Goal: Task Accomplishment & Management: Use online tool/utility

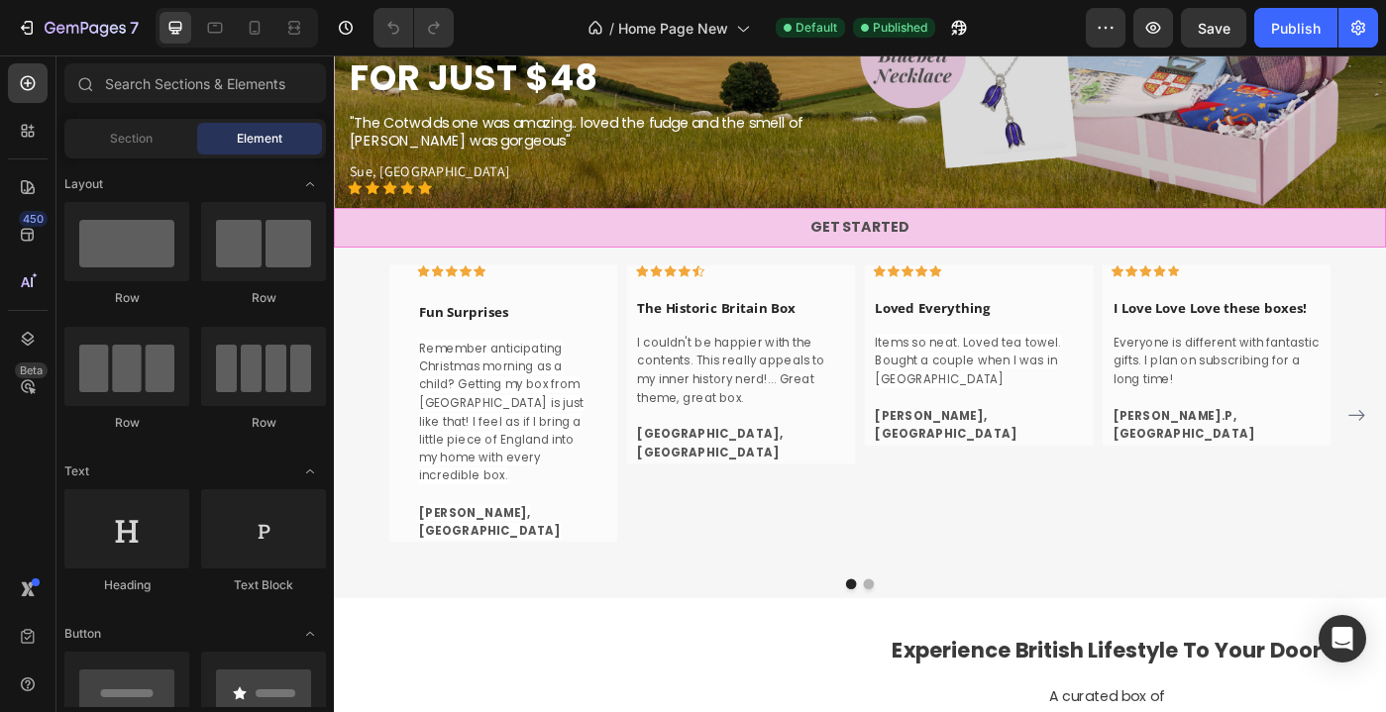
scroll to position [461, 0]
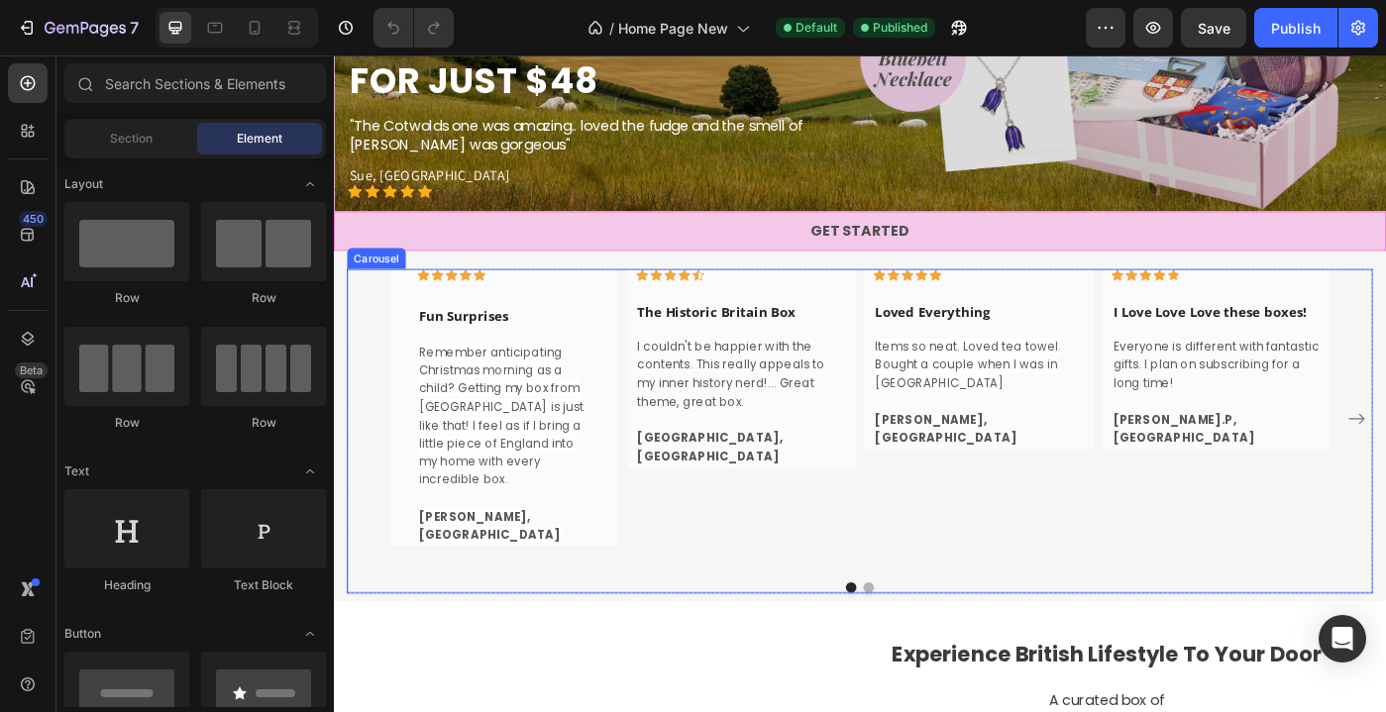
click at [691, 575] on div "Icon Icon Icon Icon Icon Row The Historic Britain Box Text block I couldn't be …" at bounding box center [794, 465] width 258 height 339
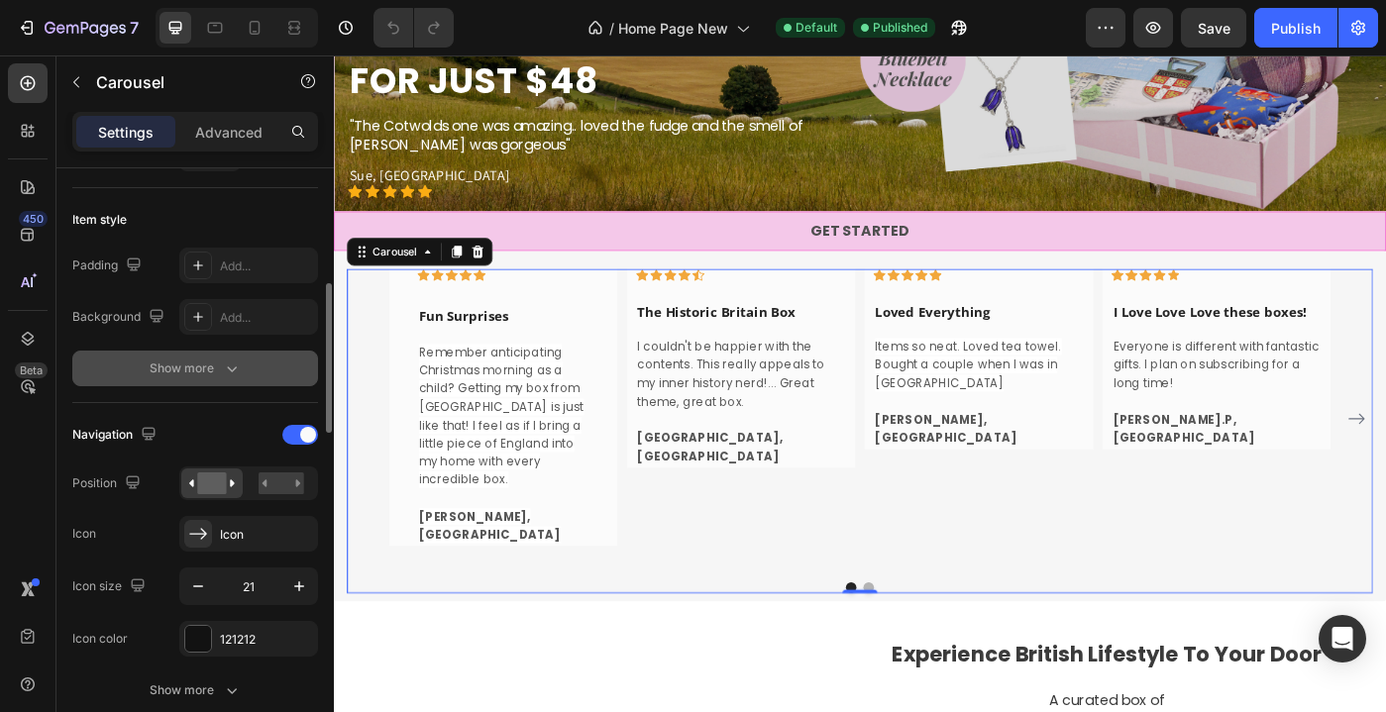
scroll to position [459, 0]
click at [194, 366] on div "Show more" at bounding box center [196, 368] width 92 height 20
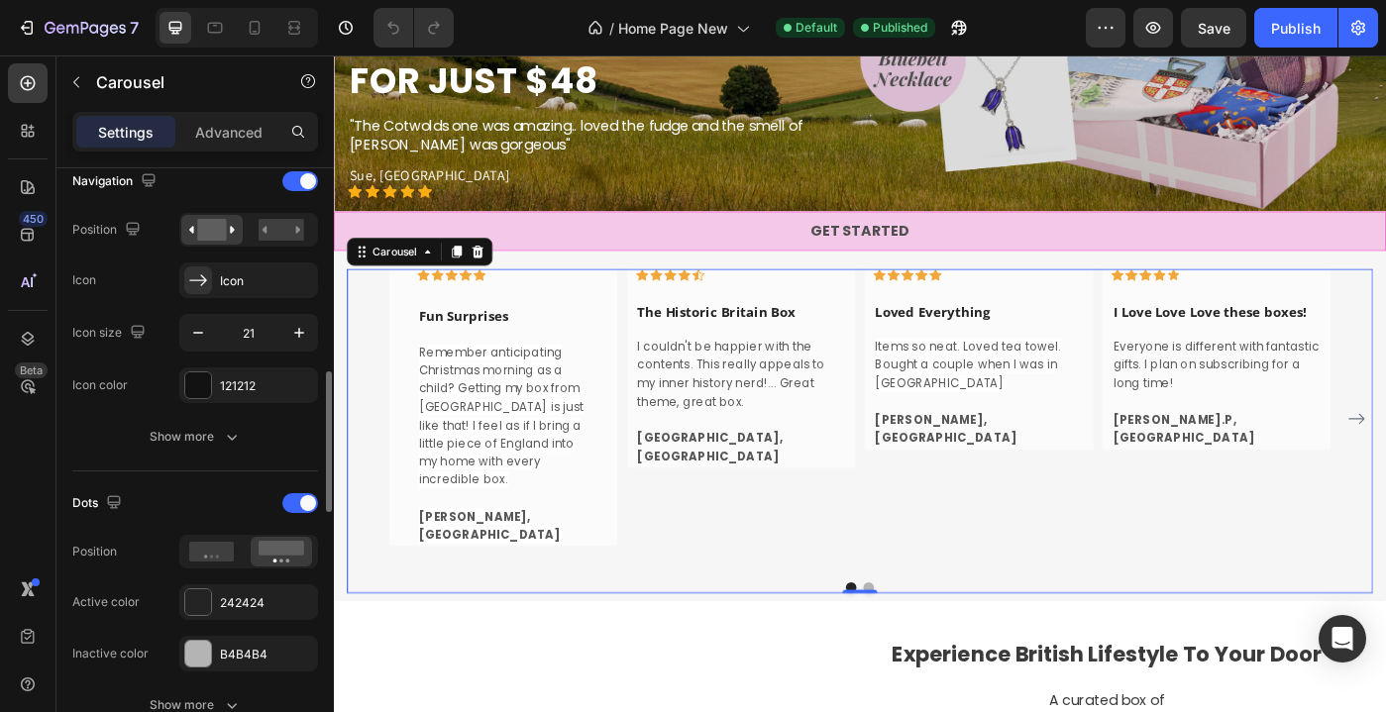
scroll to position [863, 0]
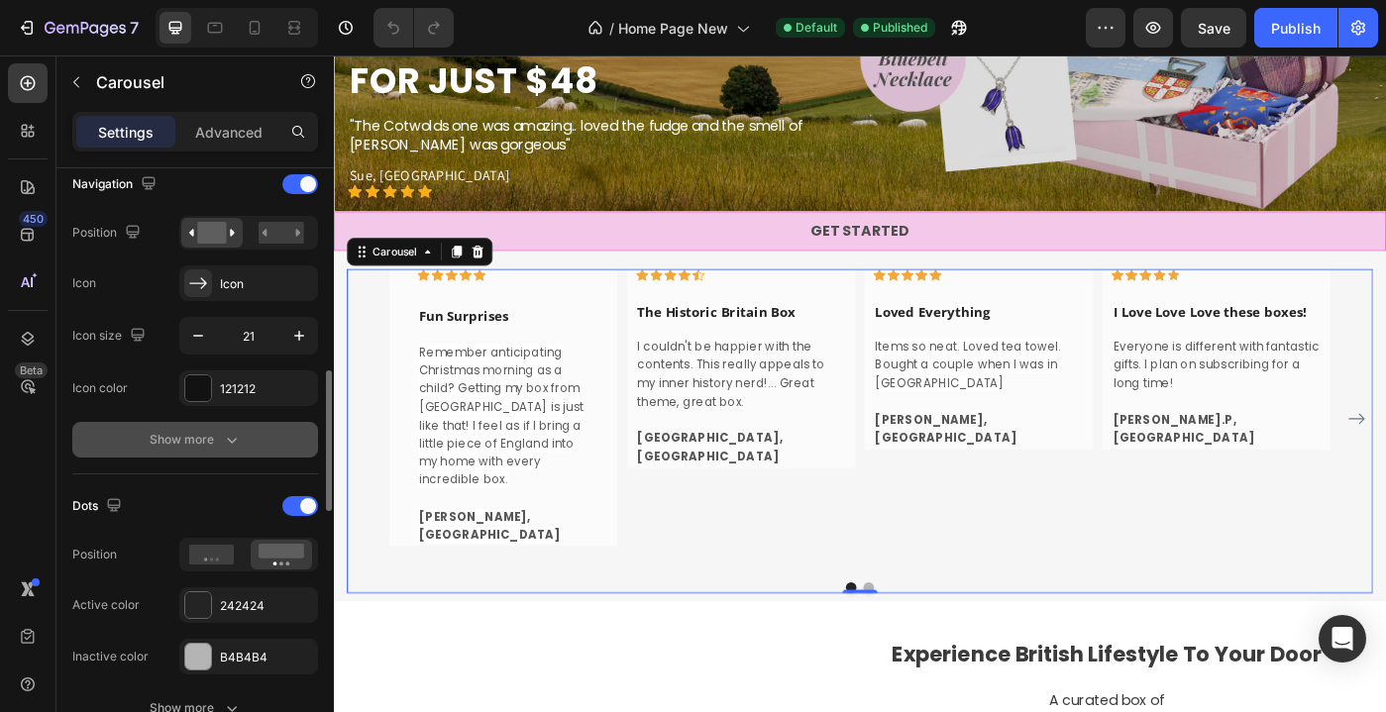
click at [228, 435] on icon "button" at bounding box center [232, 440] width 20 height 20
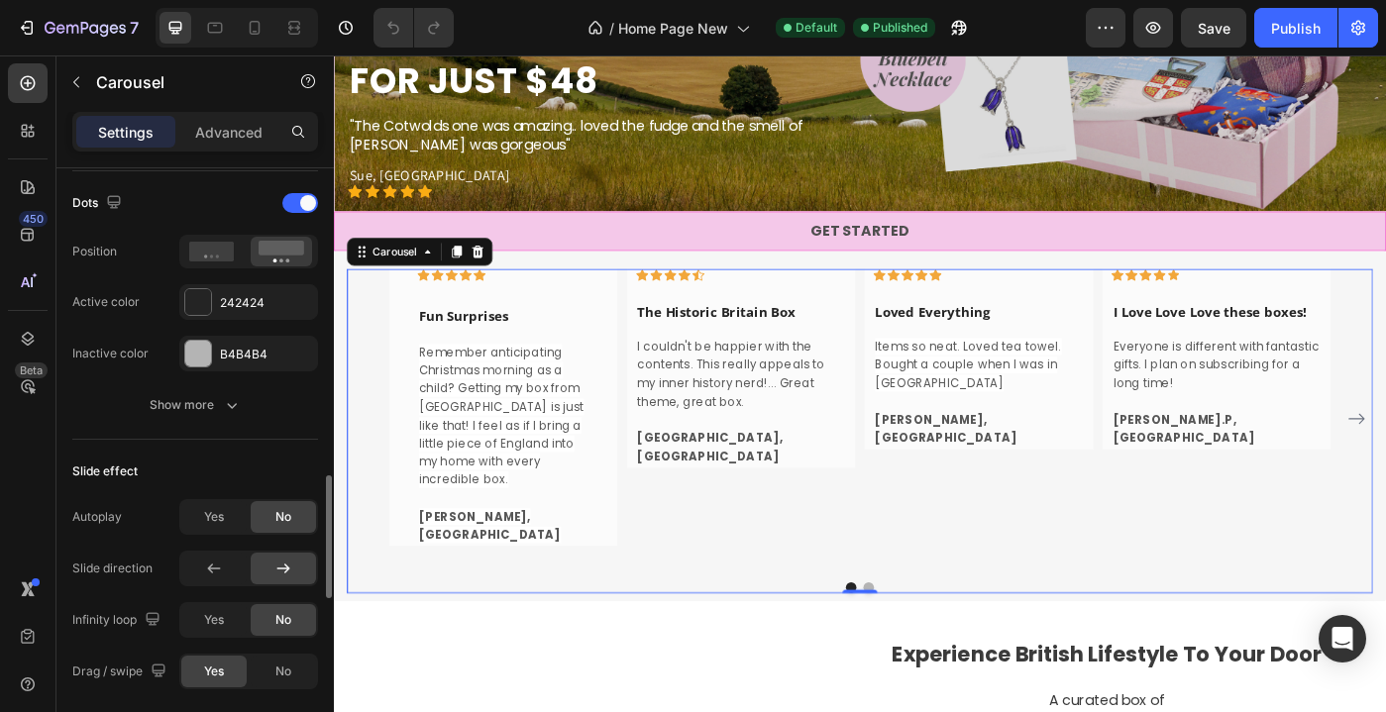
scroll to position [1531, 0]
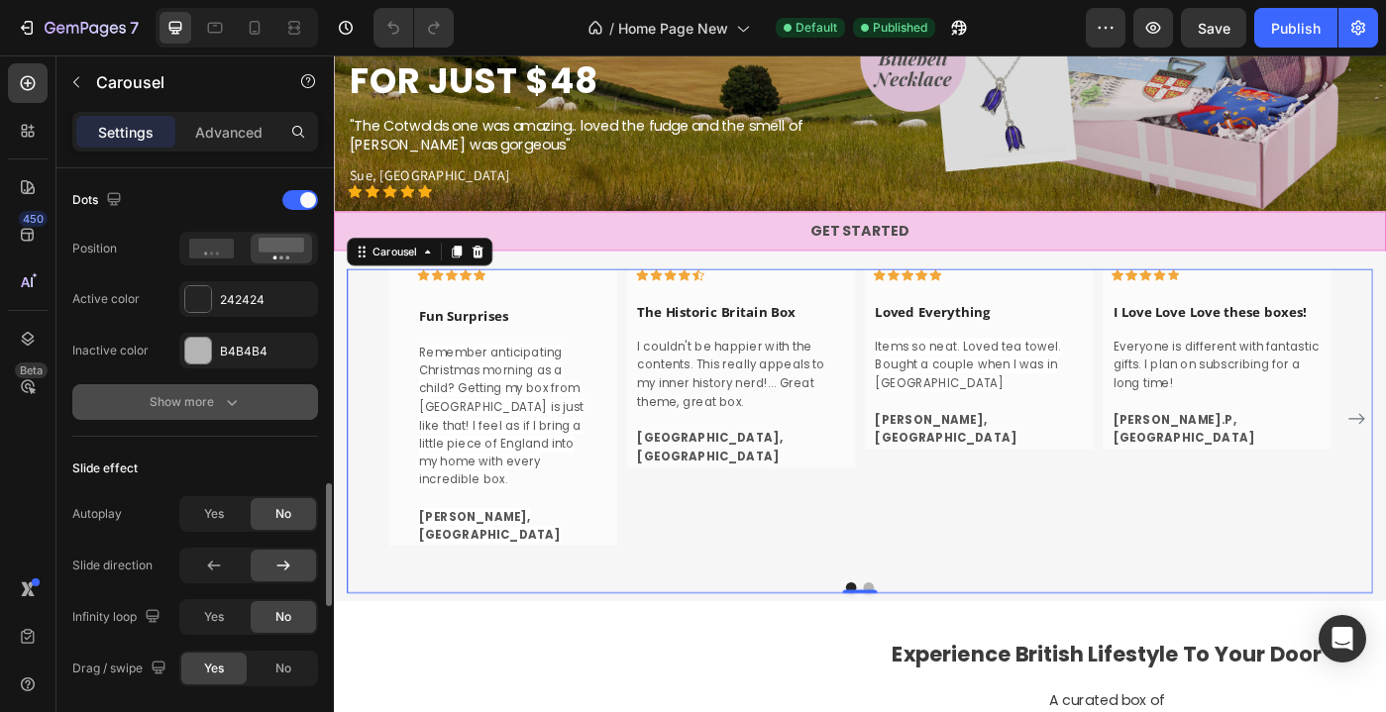
click at [181, 403] on div "Show more" at bounding box center [196, 402] width 92 height 20
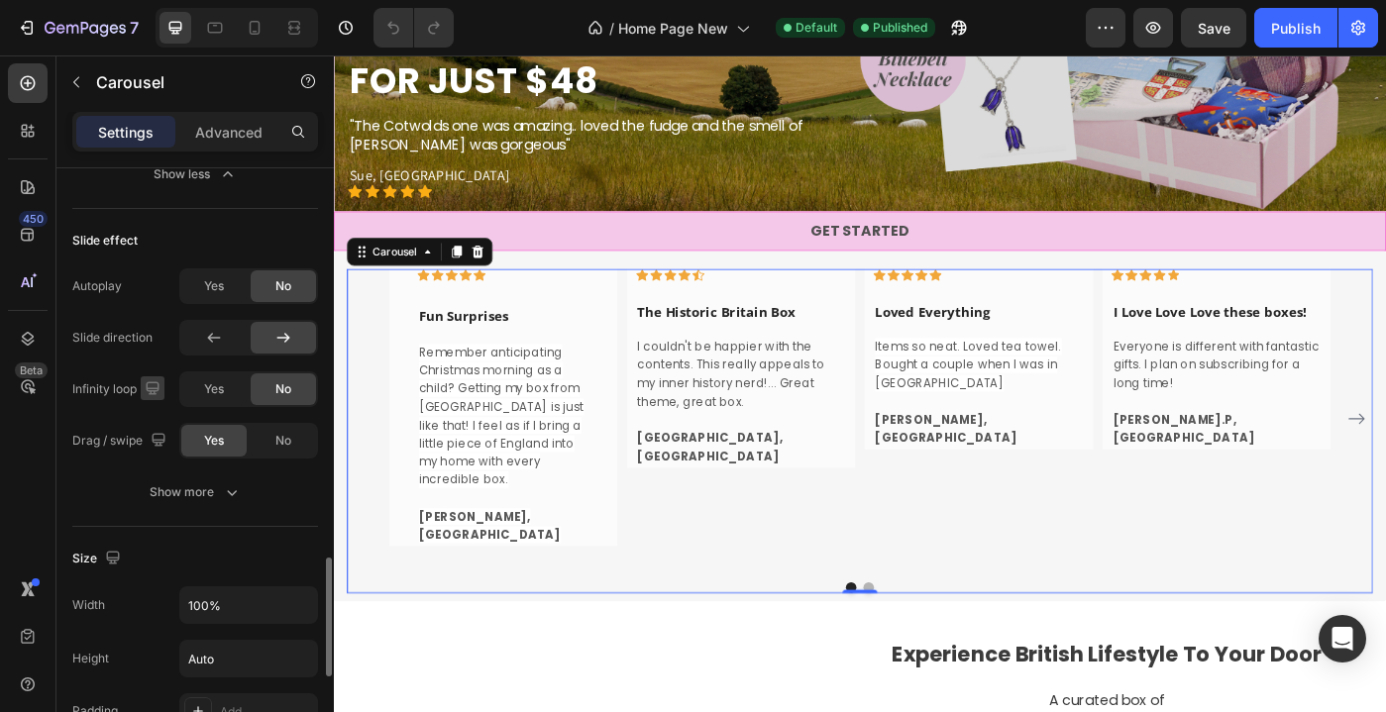
scroll to position [1894, 0]
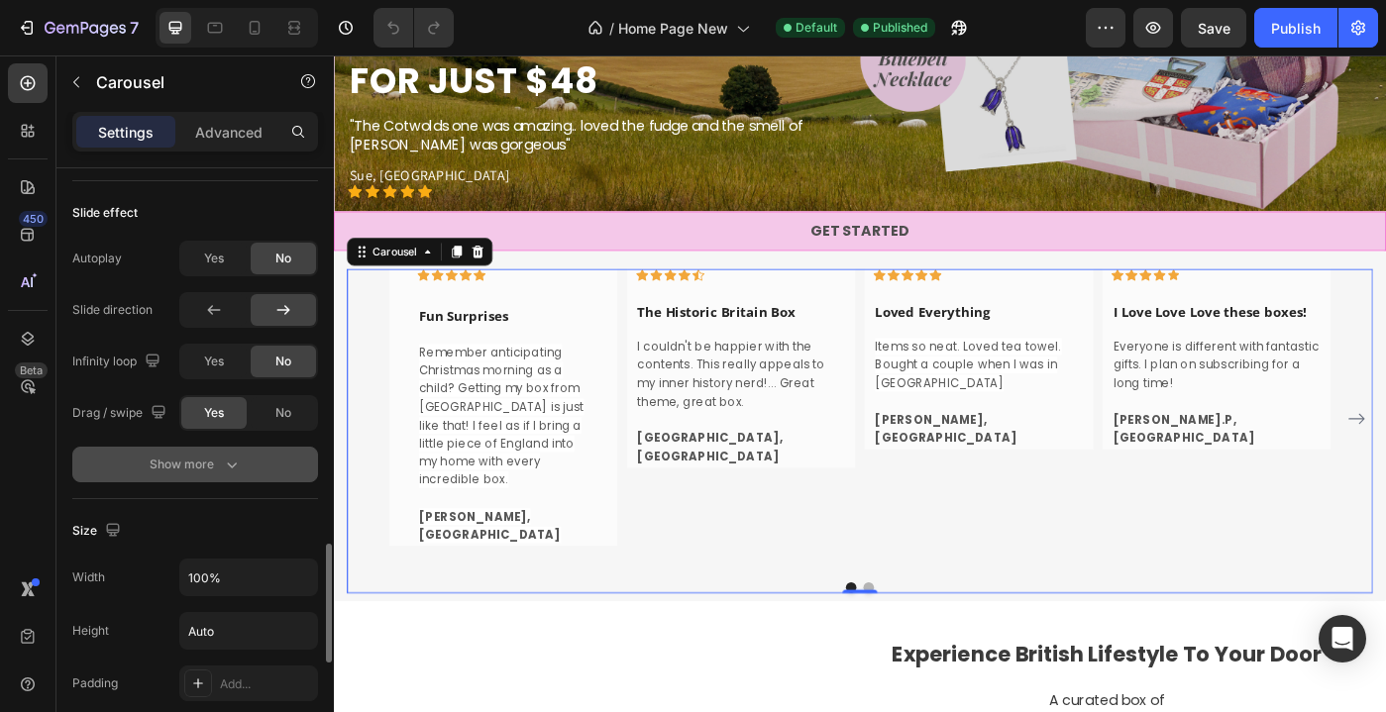
click at [169, 464] on div "Show more" at bounding box center [196, 465] width 92 height 20
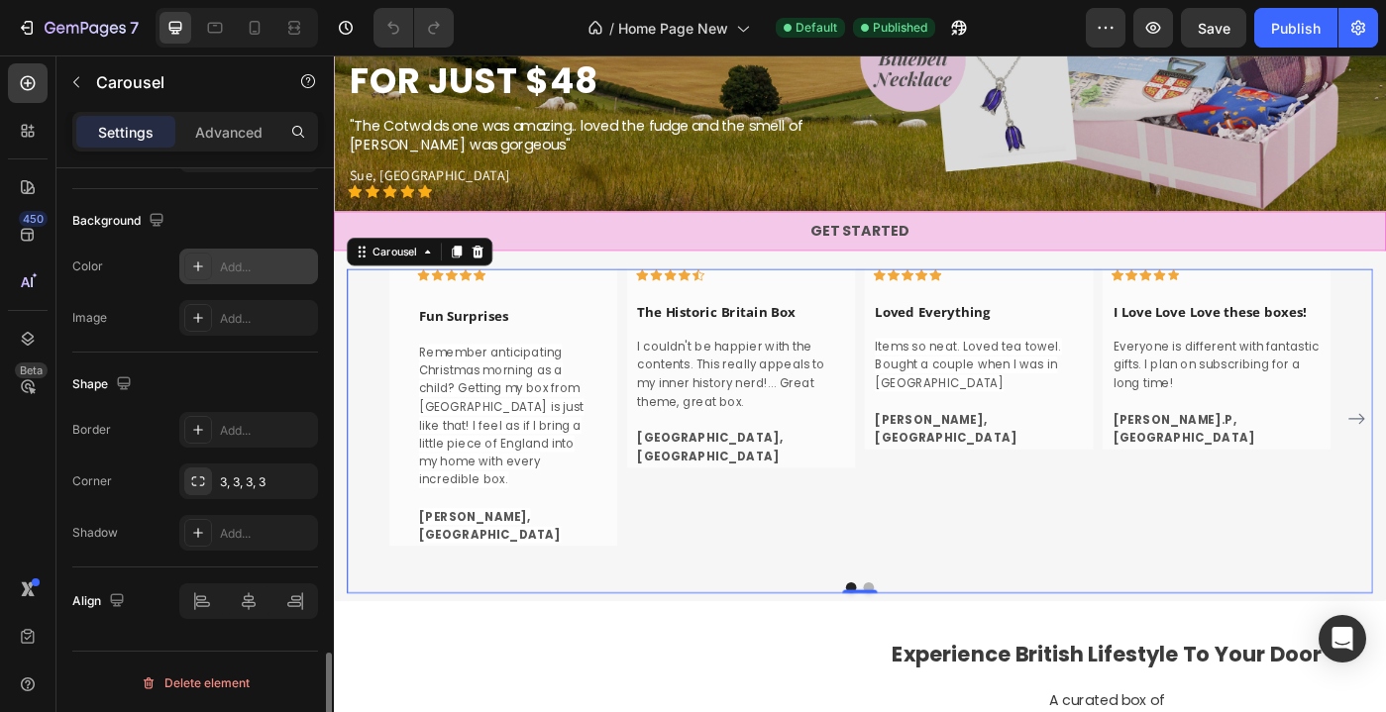
scroll to position [2530, 0]
click at [243, 140] on p "Advanced" at bounding box center [228, 132] width 67 height 21
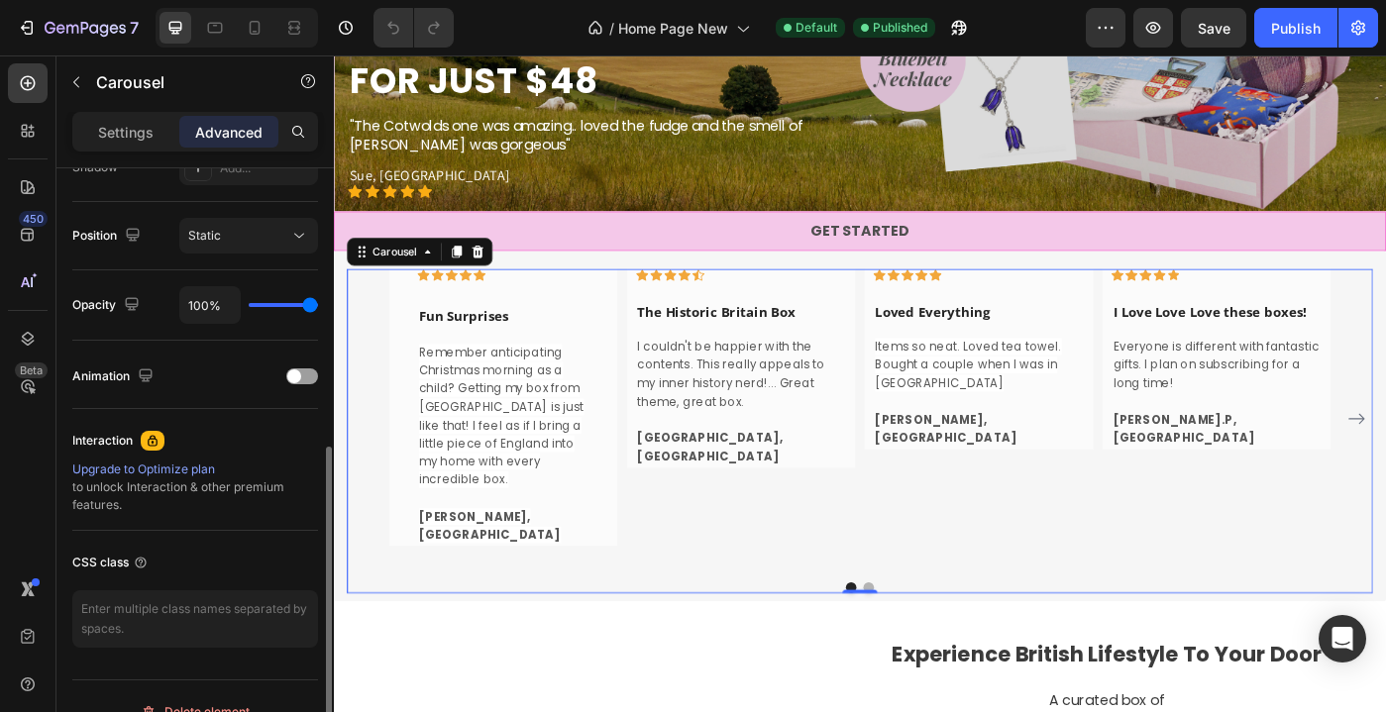
scroll to position [721, 0]
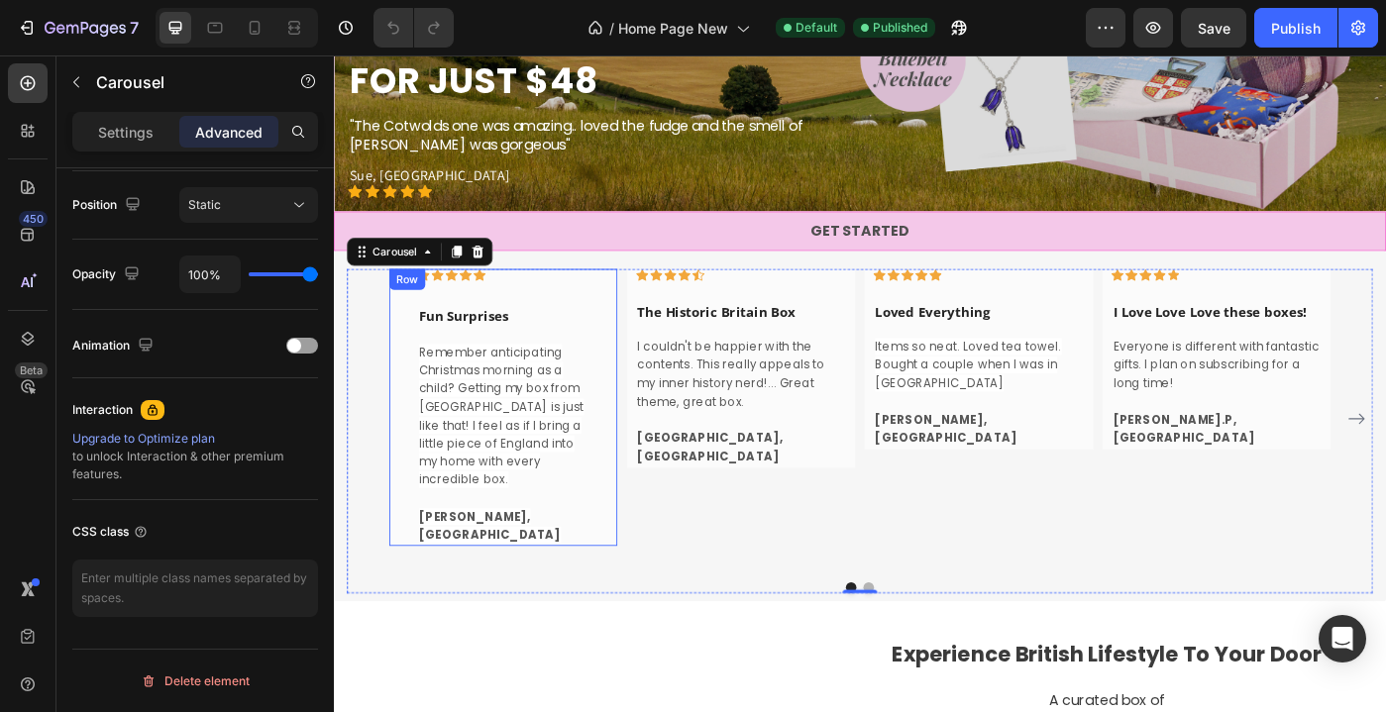
click at [411, 558] on div "Icon Icon Icon Icon Icon Row Fun Surprises Text block Remember anticipating Chr…" at bounding box center [525, 452] width 258 height 313
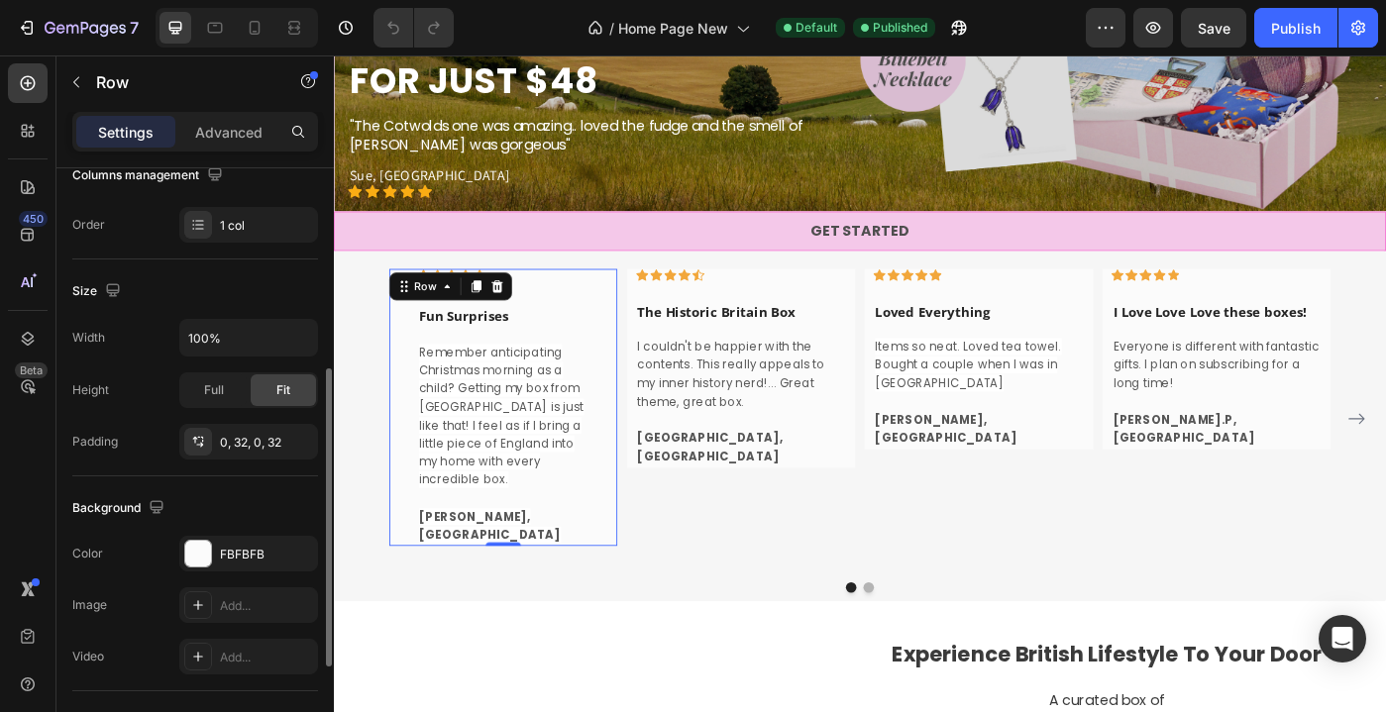
scroll to position [359, 0]
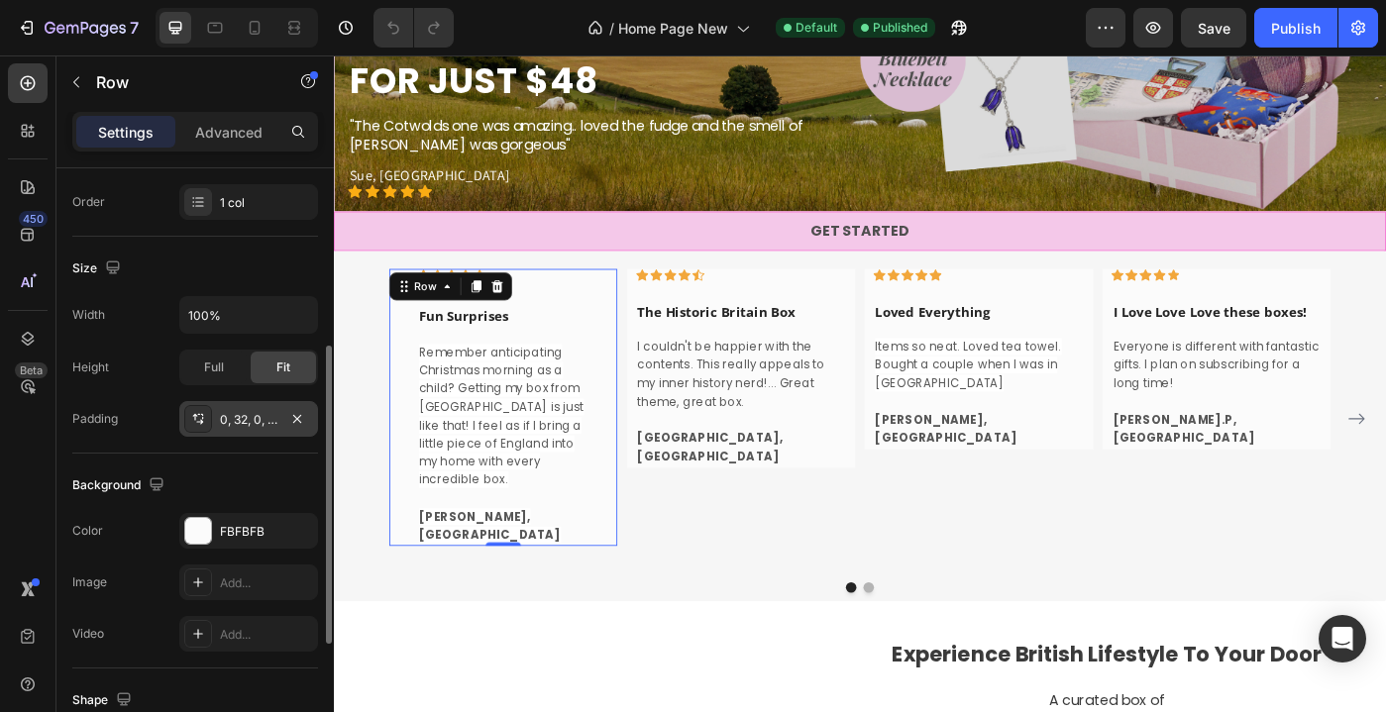
click at [260, 423] on div "0, 32, 0, 32" at bounding box center [248, 420] width 57 height 18
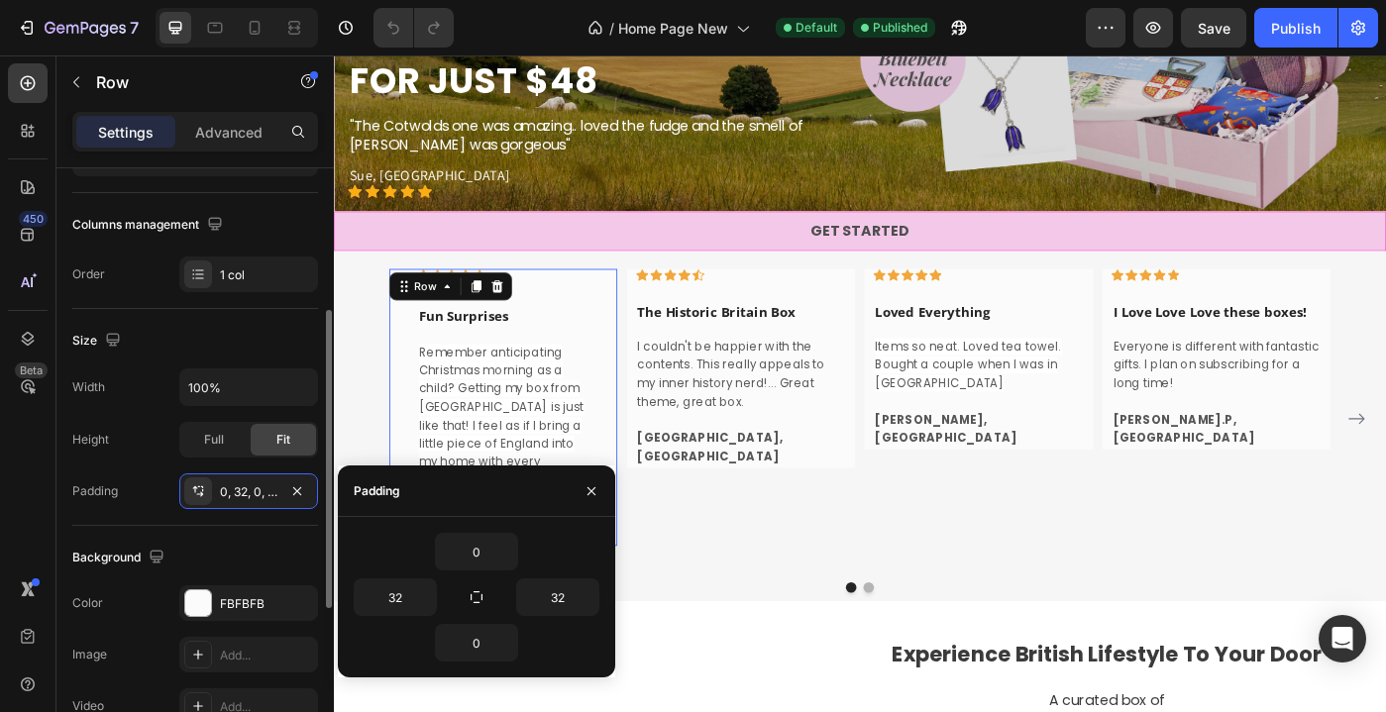
scroll to position [0, 0]
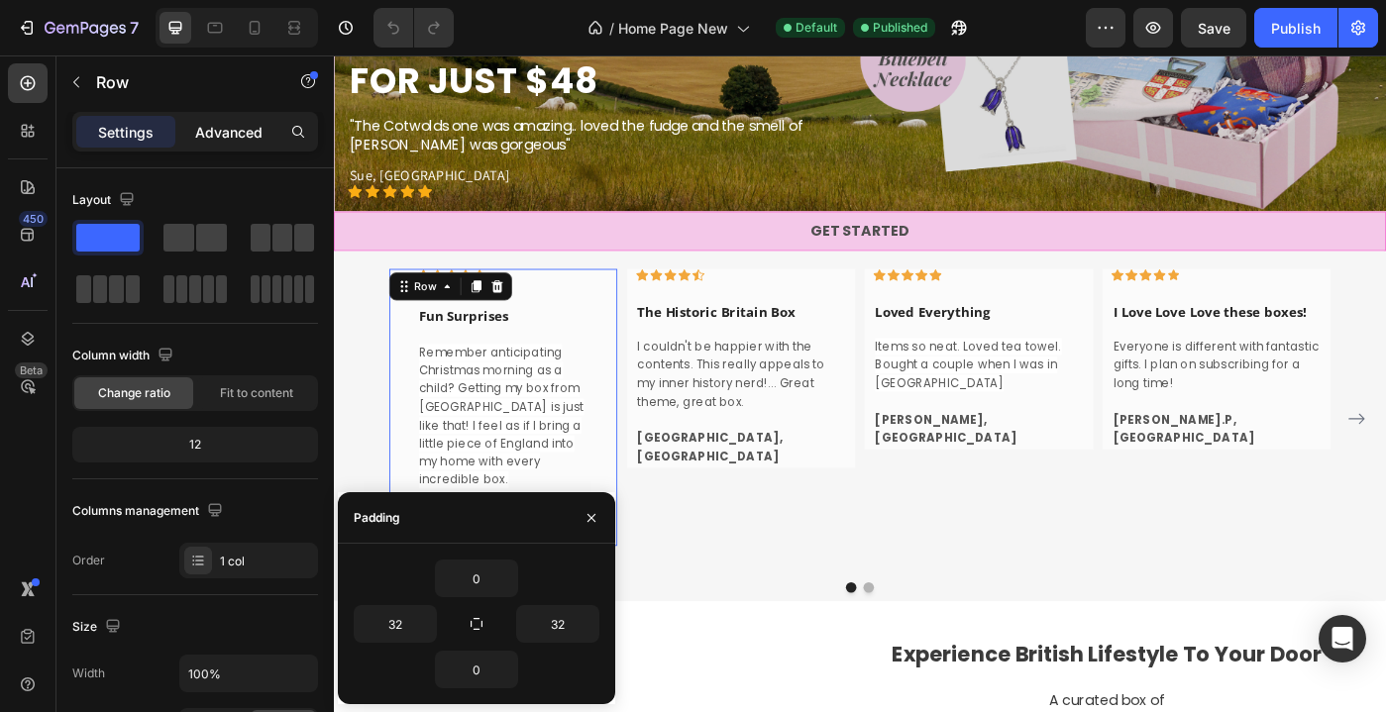
click at [237, 123] on p "Advanced" at bounding box center [228, 132] width 67 height 21
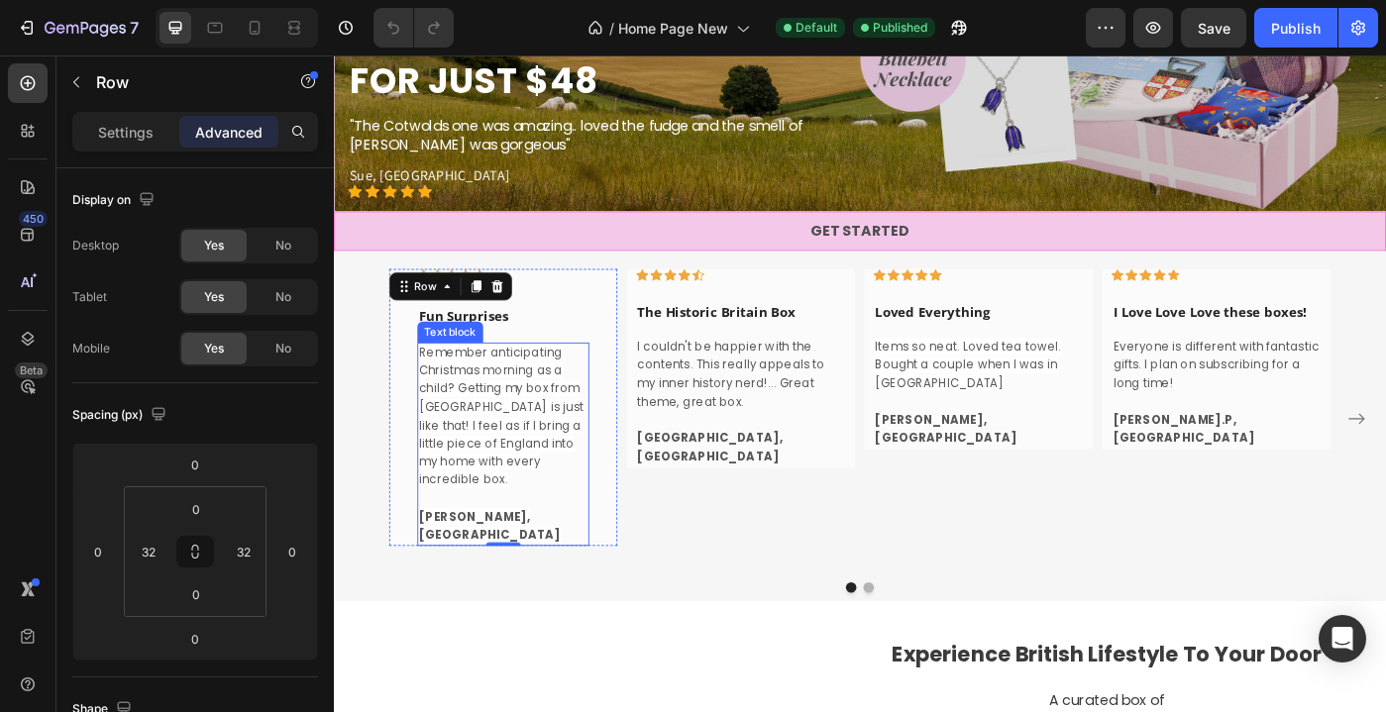
click at [486, 435] on span "Remember anticipating Christmas morning as a child? Getting my box from [GEOGRA…" at bounding box center [523, 462] width 186 height 163
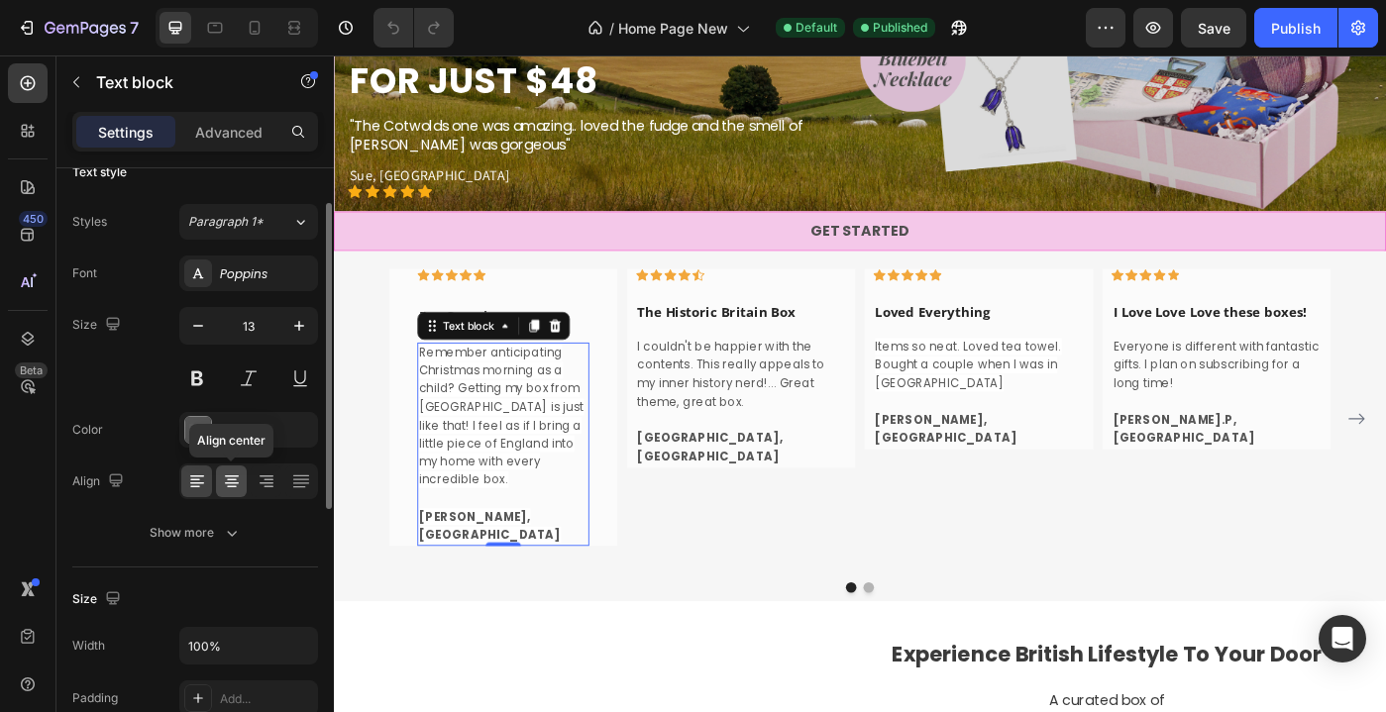
scroll to position [42, 0]
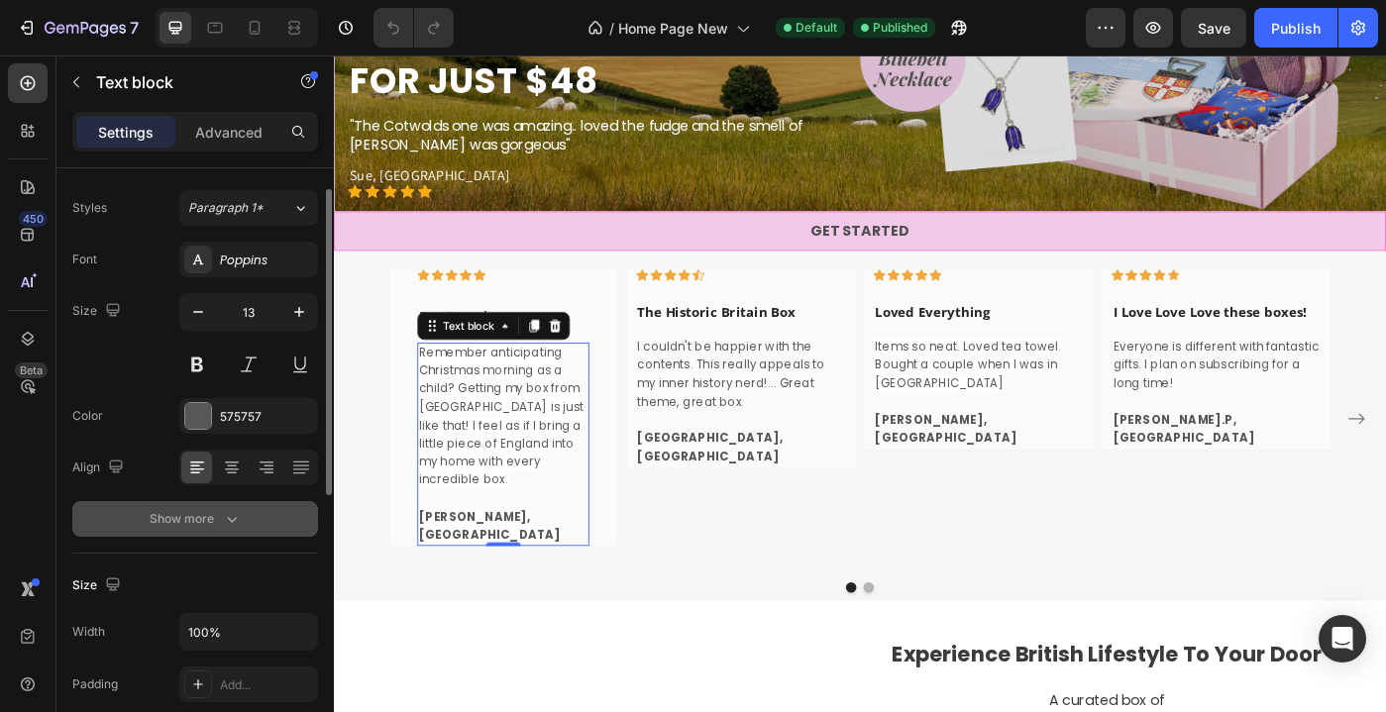
click at [202, 521] on div "Show more" at bounding box center [196, 519] width 92 height 20
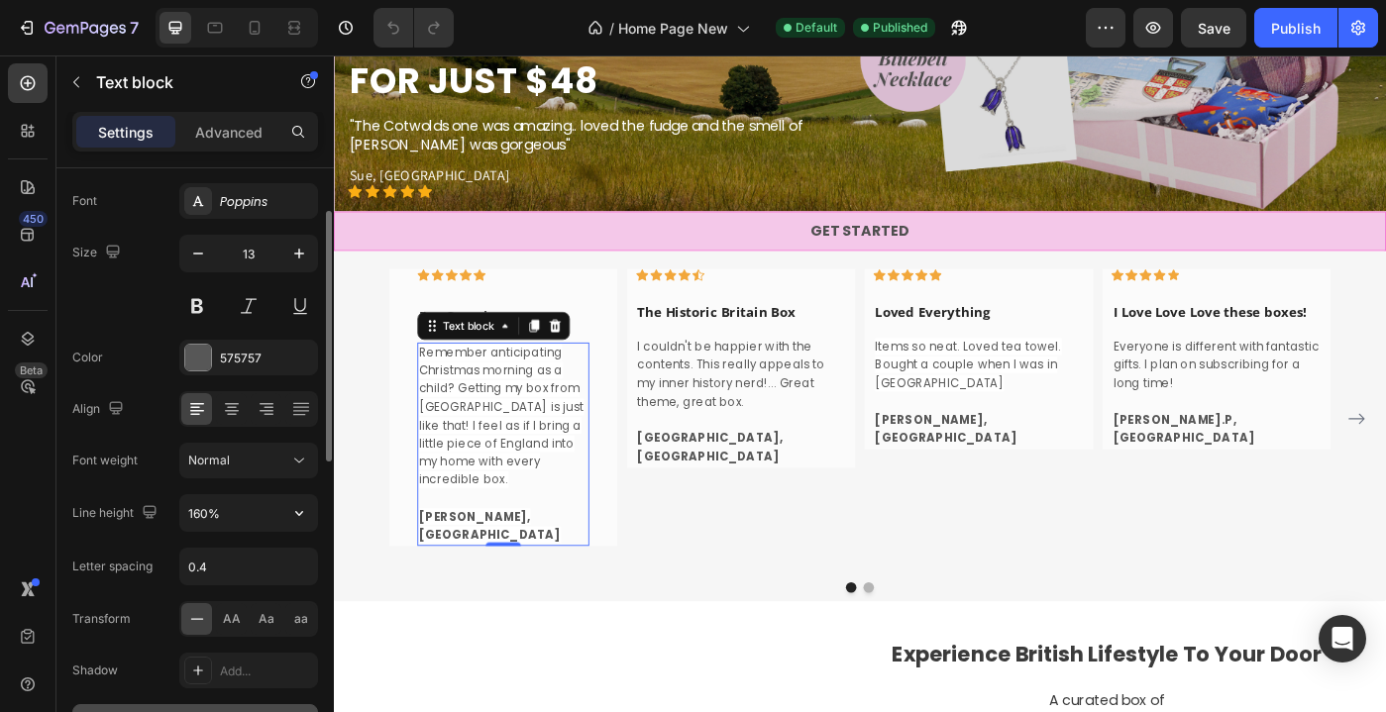
scroll to position [130, 0]
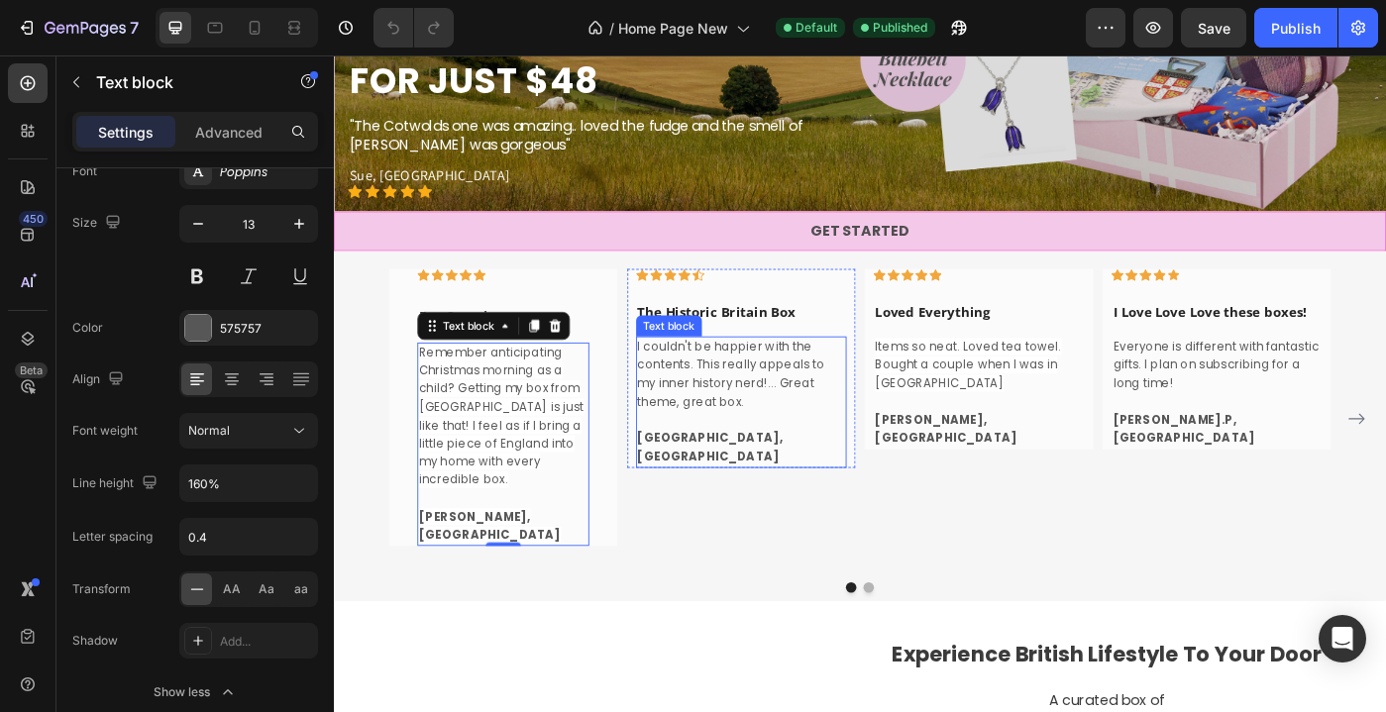
click at [762, 441] on span "I couldn't be happier with the contents. This really appeals to my inner histor…" at bounding box center [782, 414] width 212 height 80
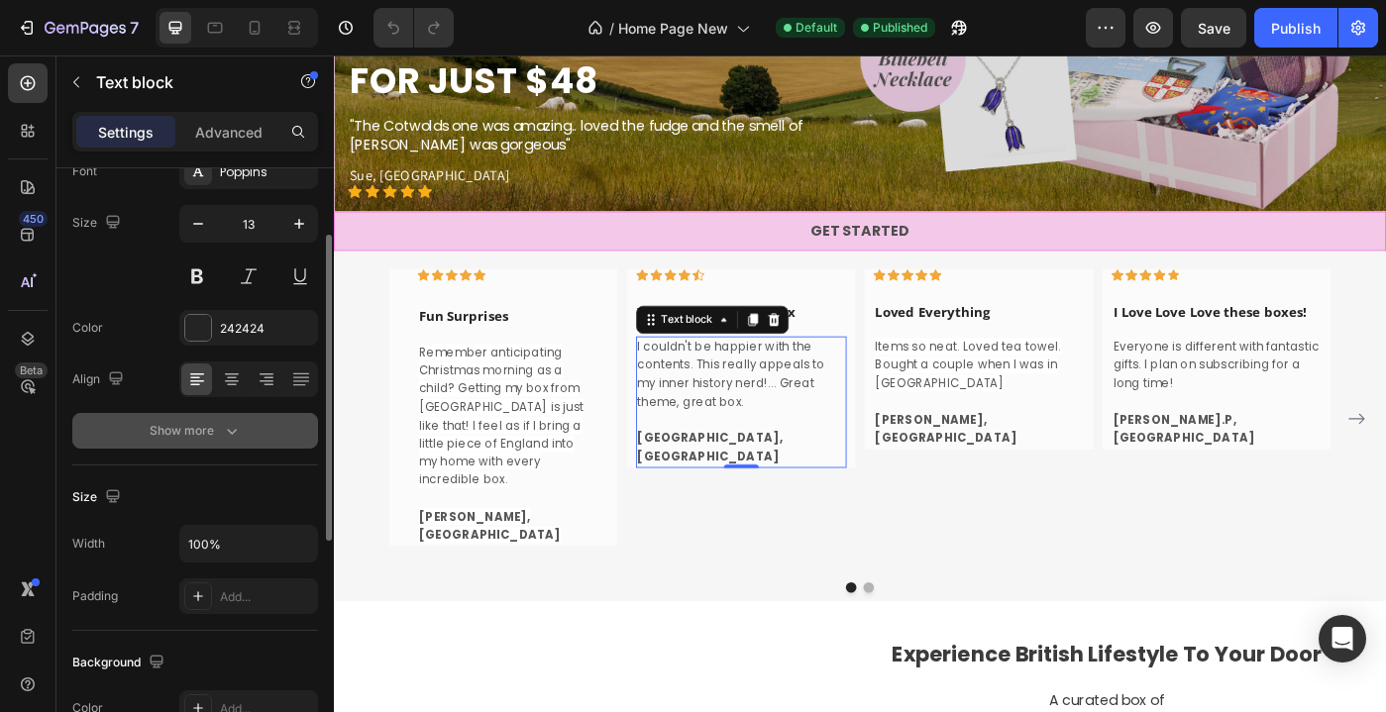
click at [234, 443] on button "Show more" at bounding box center [195, 431] width 246 height 36
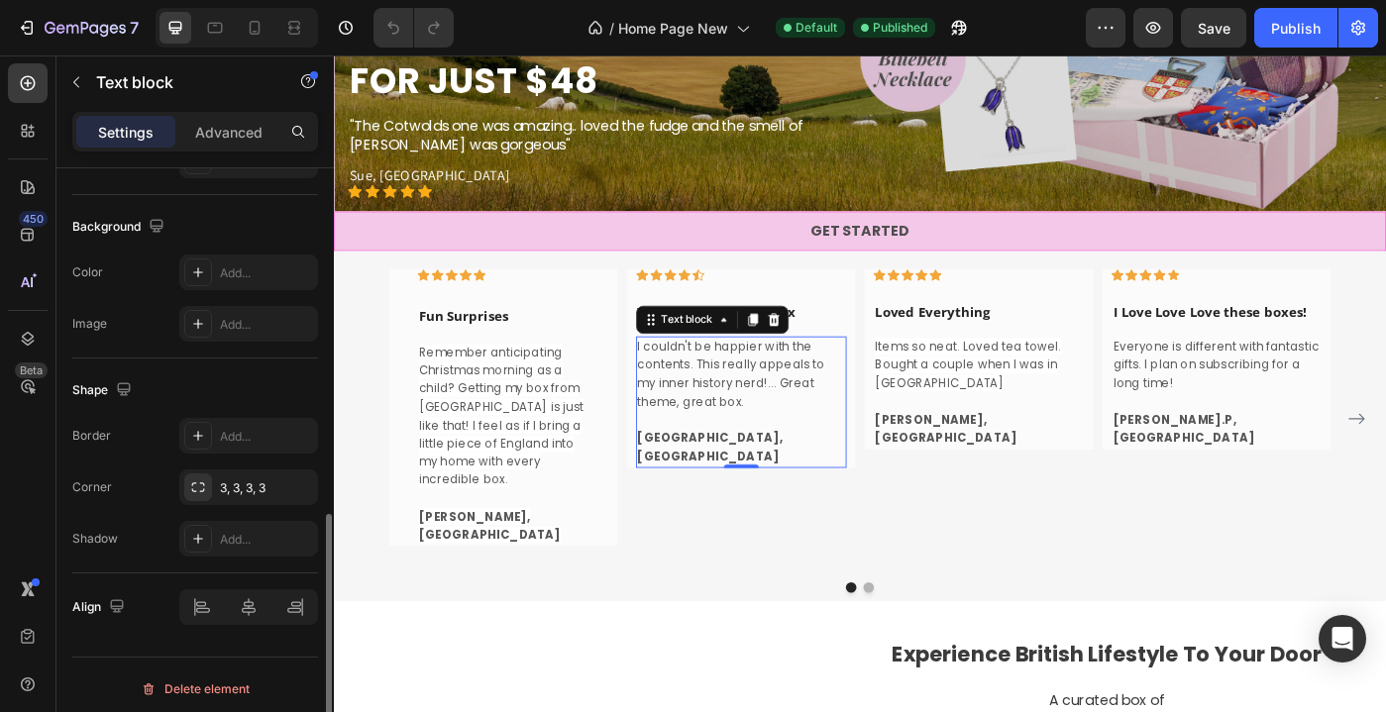
scroll to position [835, 0]
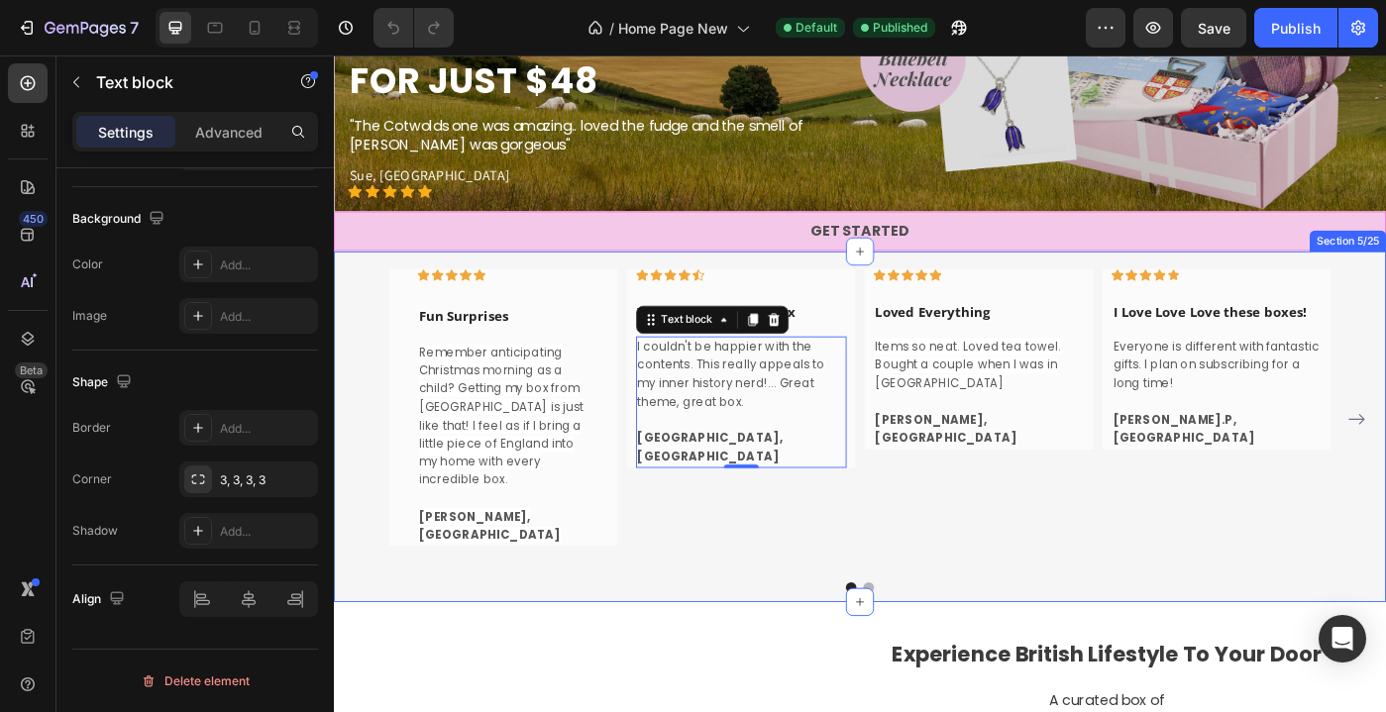
click at [516, 638] on div "Icon Icon Icon Icon Icon Row I Love Love Love these boxes! Text block Everyone …" at bounding box center [928, 474] width 1189 height 396
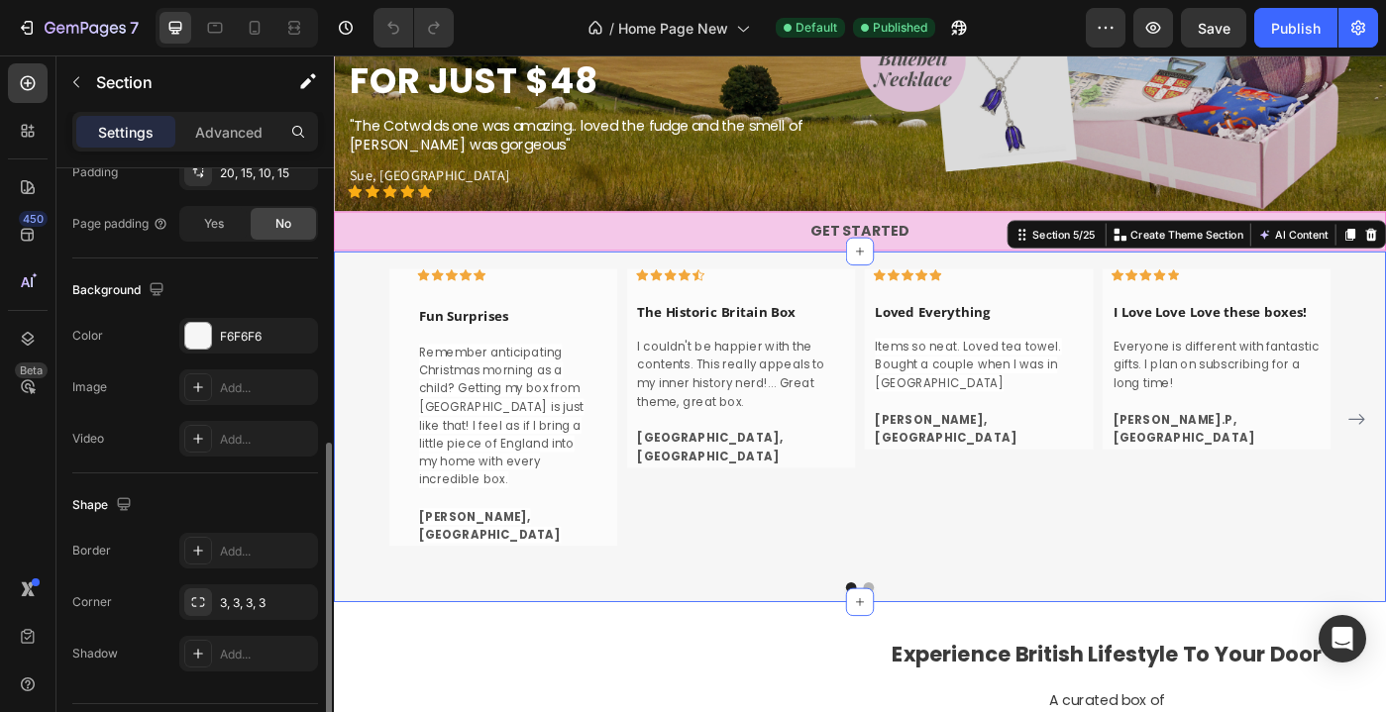
scroll to position [608, 0]
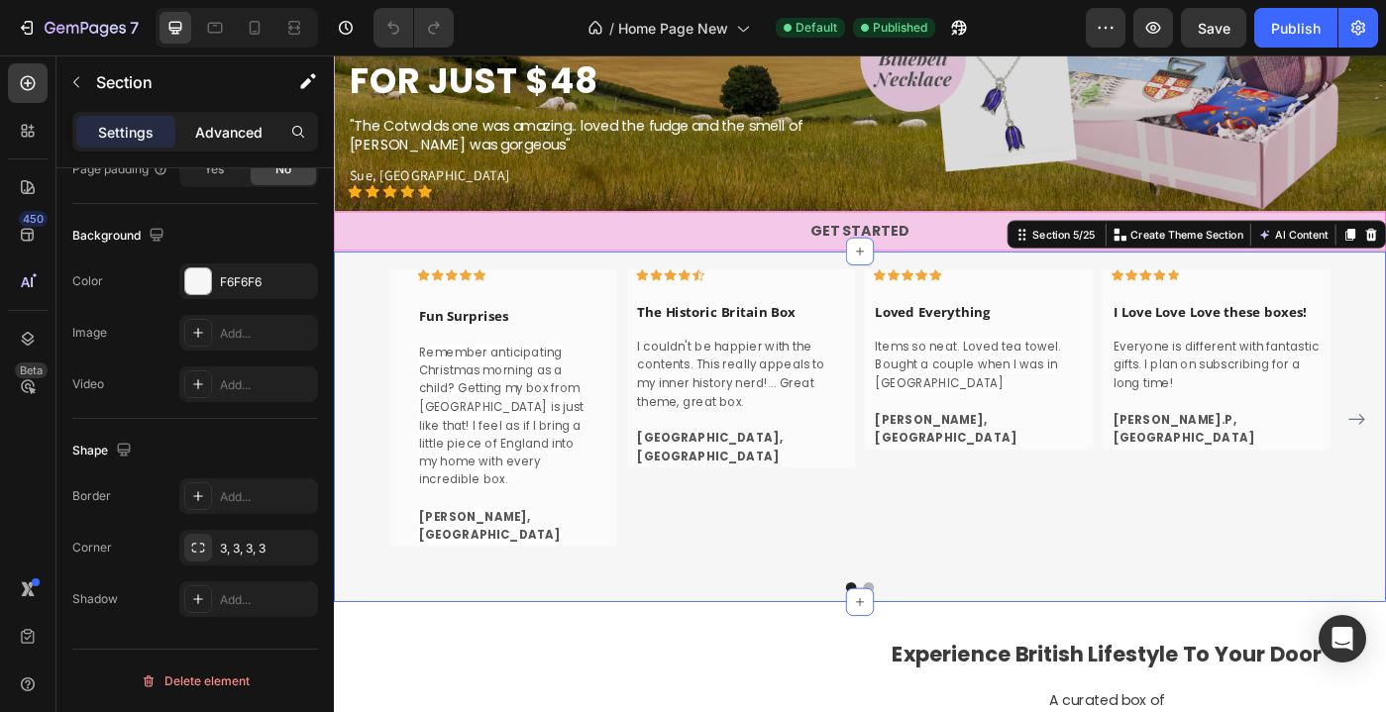
click at [233, 131] on p "Advanced" at bounding box center [228, 132] width 67 height 21
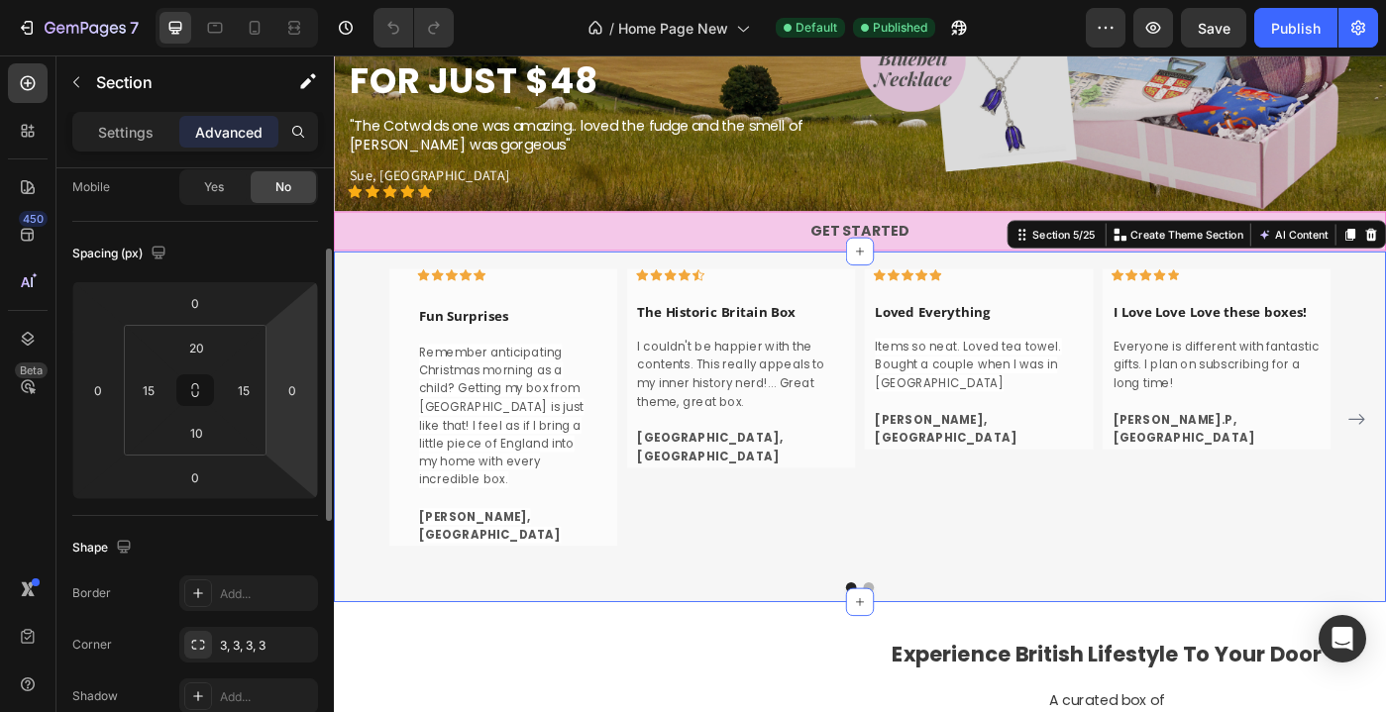
scroll to position [0, 0]
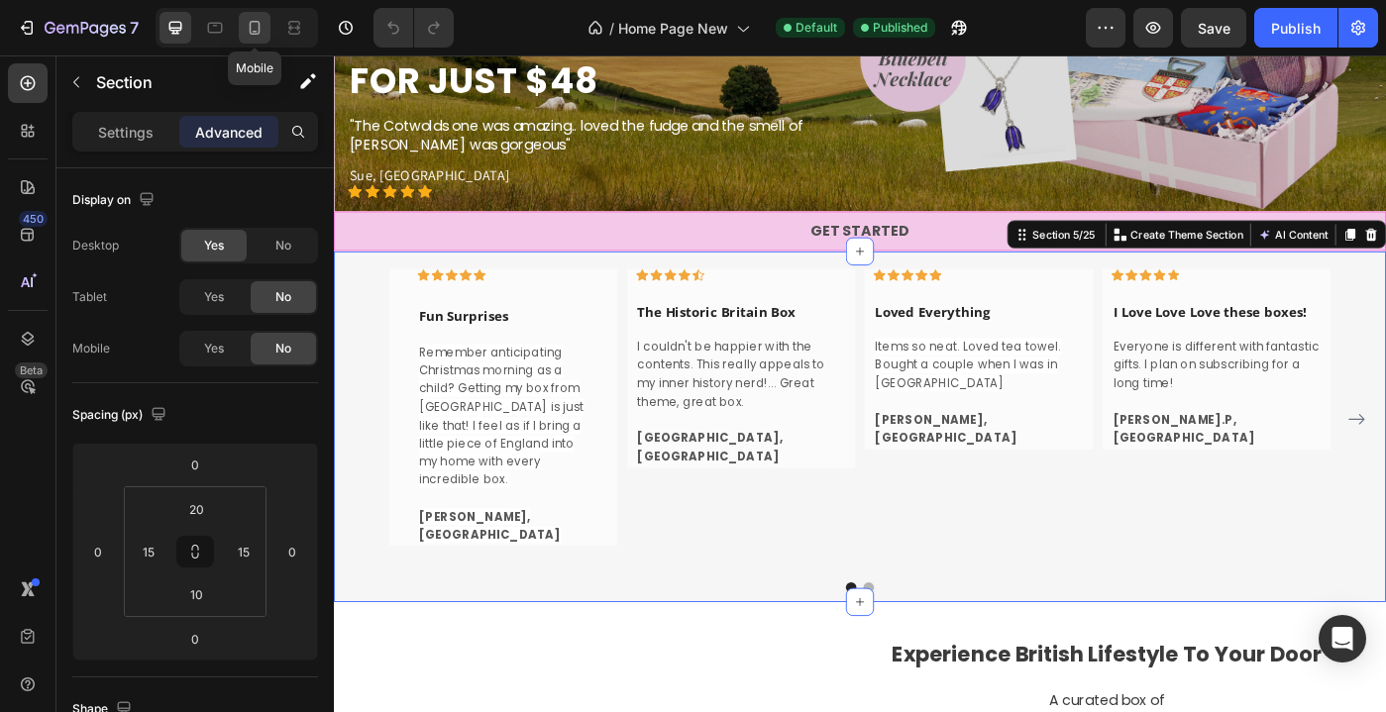
click at [259, 34] on icon at bounding box center [255, 28] width 20 height 20
type input "70"
type input "0"
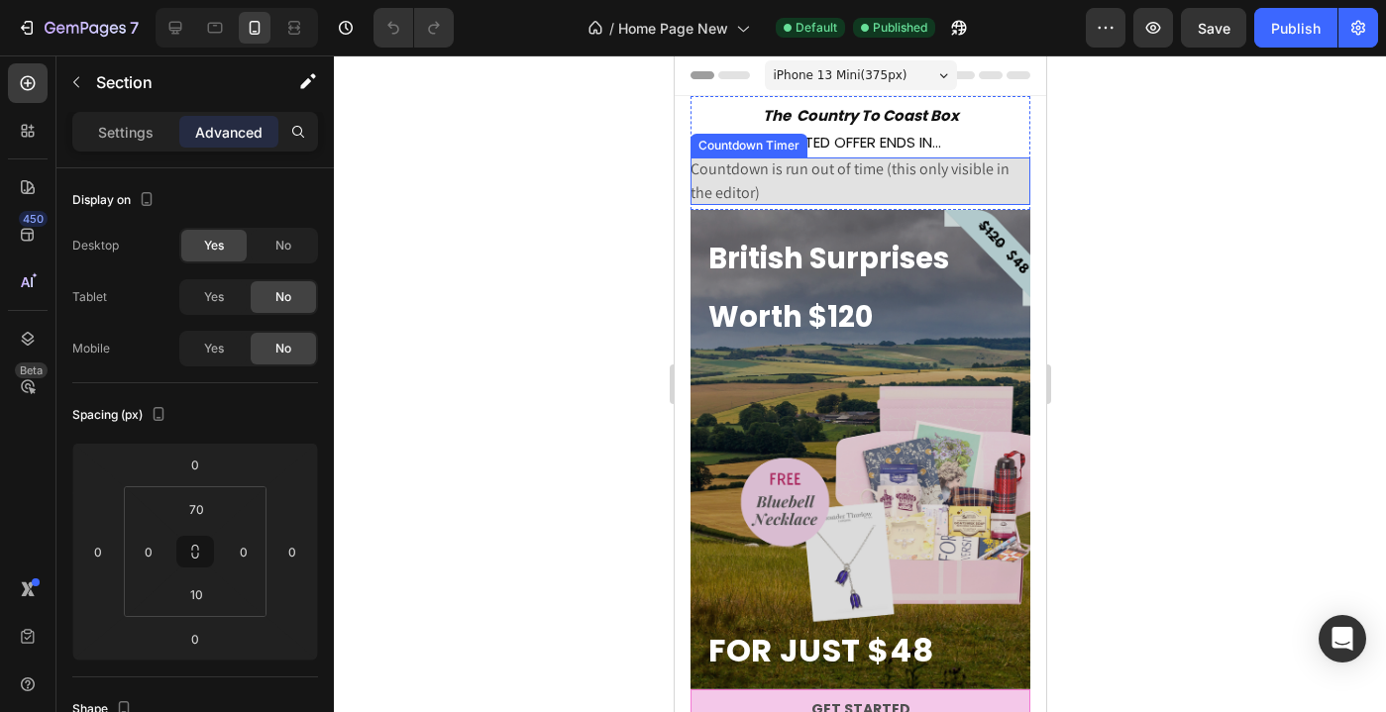
click at [807, 178] on span "Countdown is run out of time (this only visible in the editor)" at bounding box center [859, 181] width 340 height 48
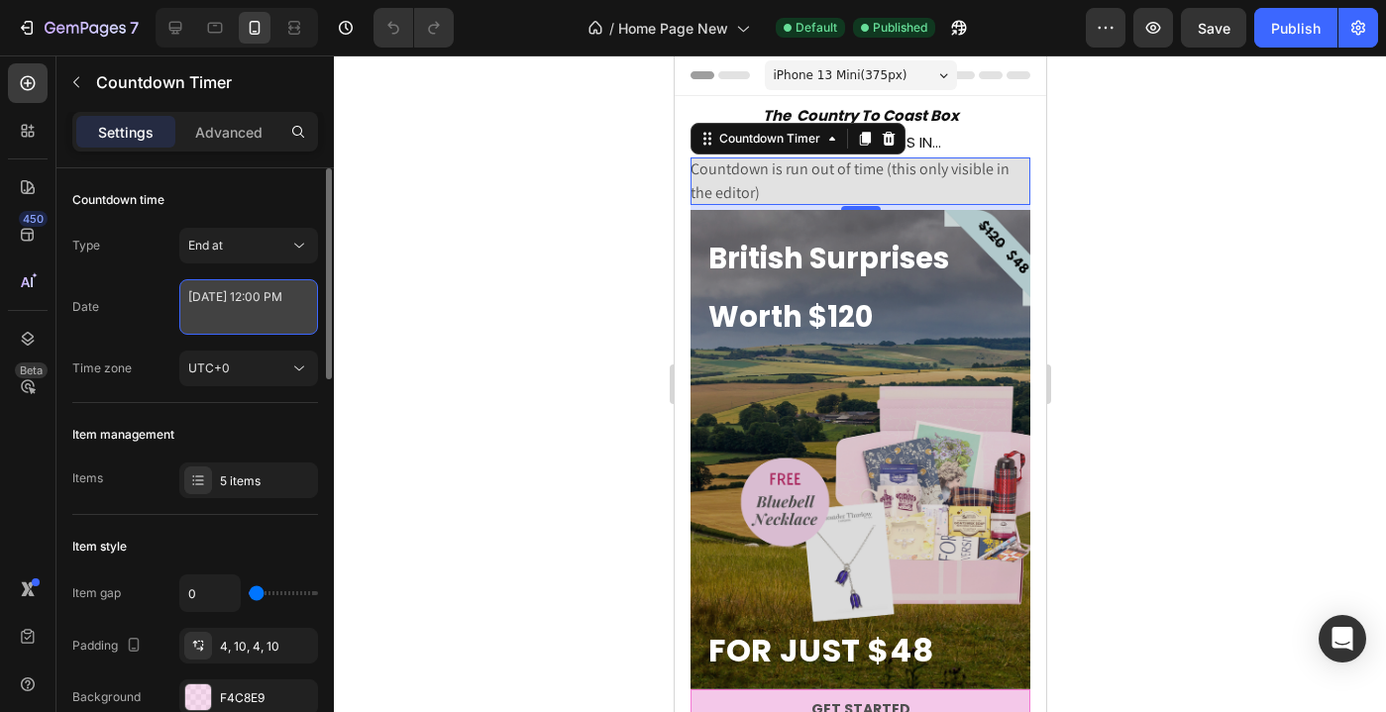
click at [233, 313] on textarea "[DATE] 12:00 PM" at bounding box center [248, 306] width 139 height 55
select select "false"
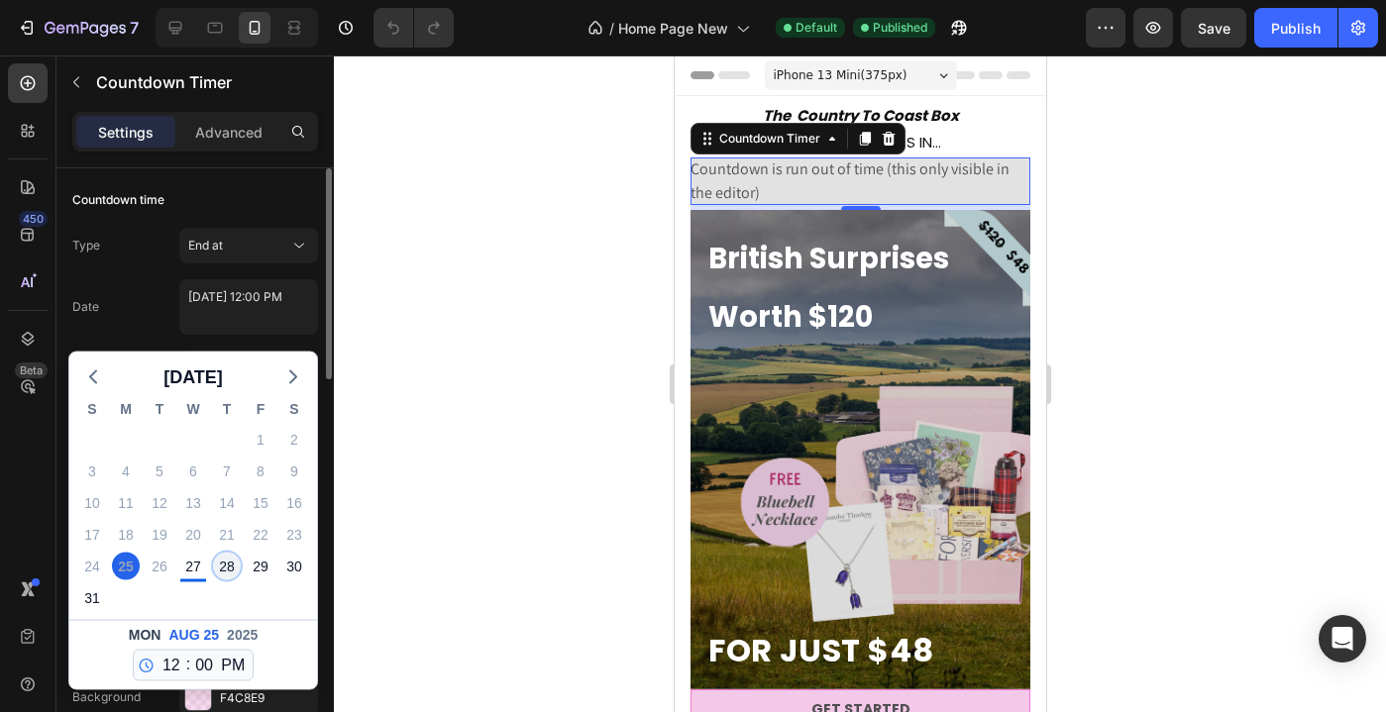
click at [225, 571] on div "28" at bounding box center [227, 567] width 28 height 28
type textarea "[DATE] 12:00 PM"
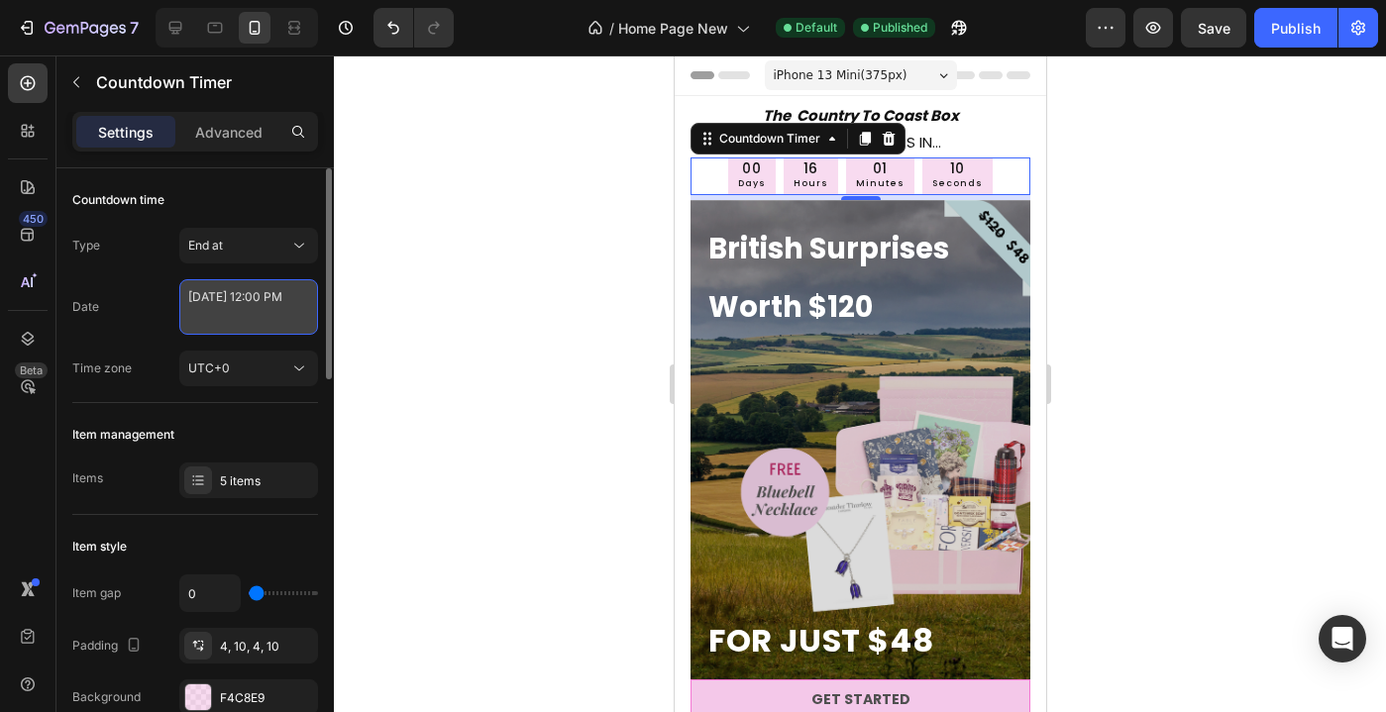
click at [243, 317] on textarea "[DATE] 12:00 PM" at bounding box center [248, 306] width 139 height 55
select select "false"
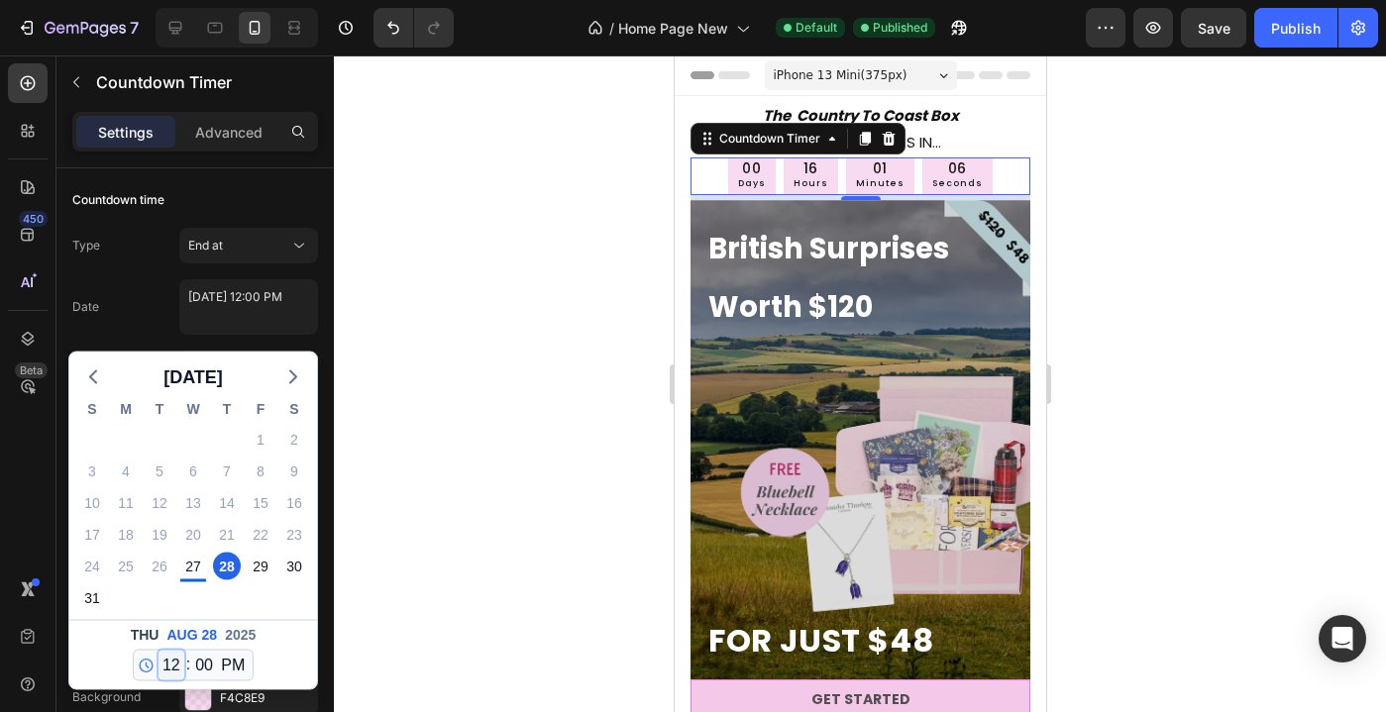
click at [177, 668] on select "12 1 2 3 4 5 6 7 8 9 10 11" at bounding box center [171, 666] width 26 height 30
select select "23"
click at [158, 651] on select "12 1 2 3 4 5 6 7 8 9 10 11" at bounding box center [171, 666] width 26 height 30
type textarea "[DATE] 11:00 PM"
click at [201, 661] on select "00 01 02 03 04 05 06 07 08 09 10 11 12 13 14 15 16 17 18 19 20 21 22 23 24 25 2…" at bounding box center [204, 666] width 26 height 30
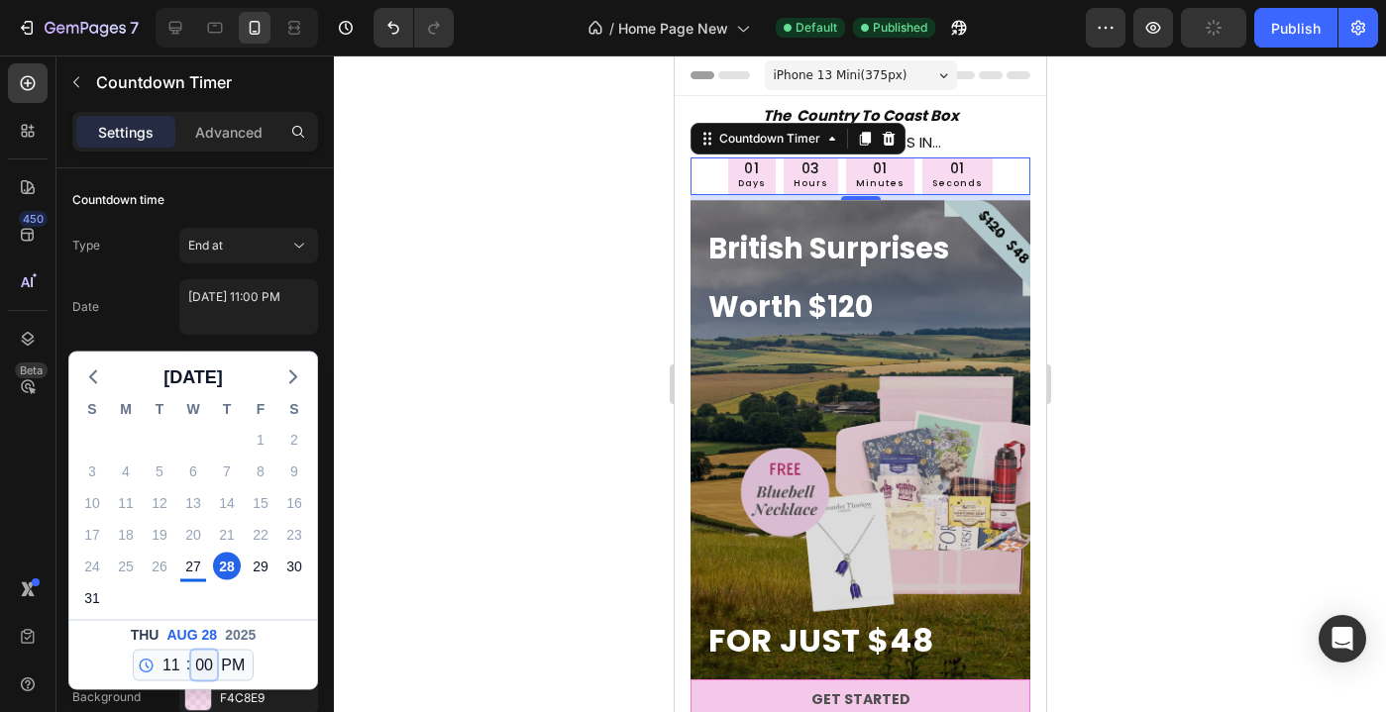
select select "59"
click at [191, 651] on select "00 01 02 03 04 05 06 07 08 09 10 11 12 13 14 15 16 17 18 19 20 21 22 23 24 25 2…" at bounding box center [204, 666] width 26 height 30
type textarea "[DATE] 11:59 PM"
click at [545, 238] on div at bounding box center [860, 383] width 1052 height 657
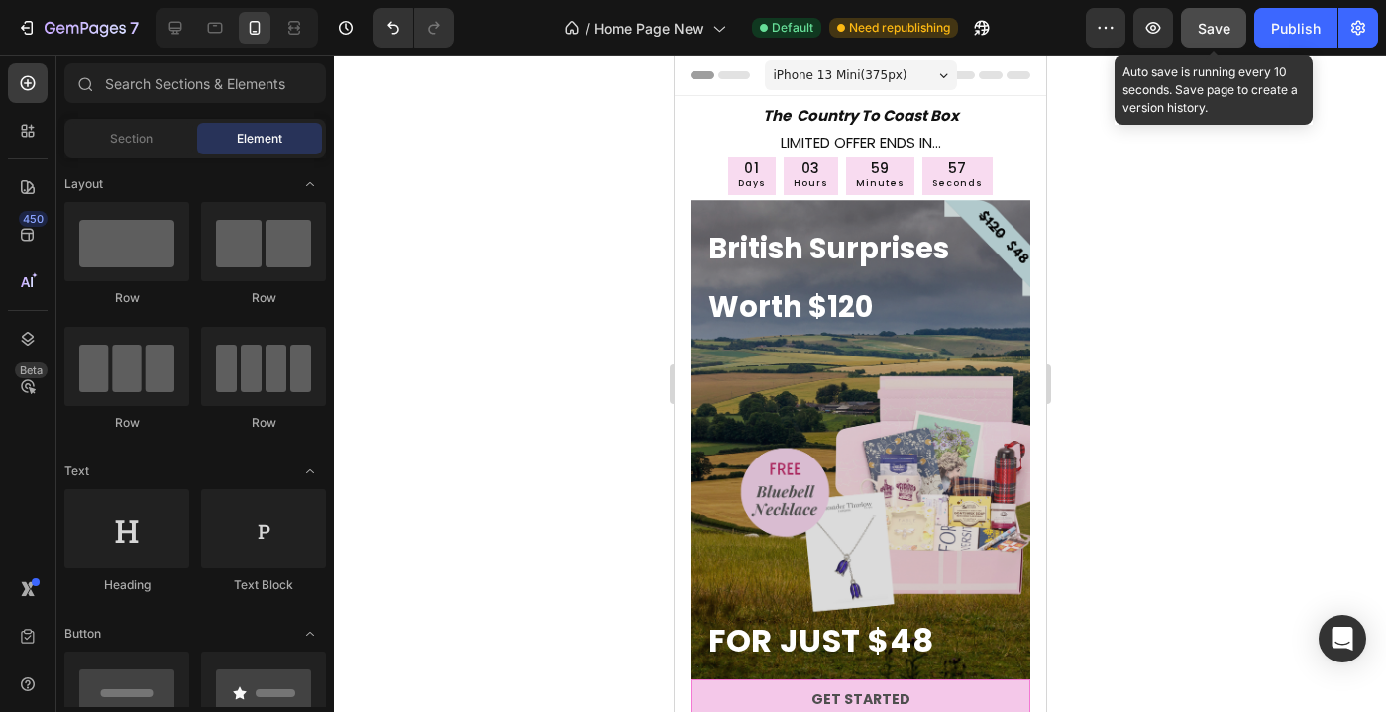
click at [1225, 36] on span "Save" at bounding box center [1213, 28] width 33 height 17
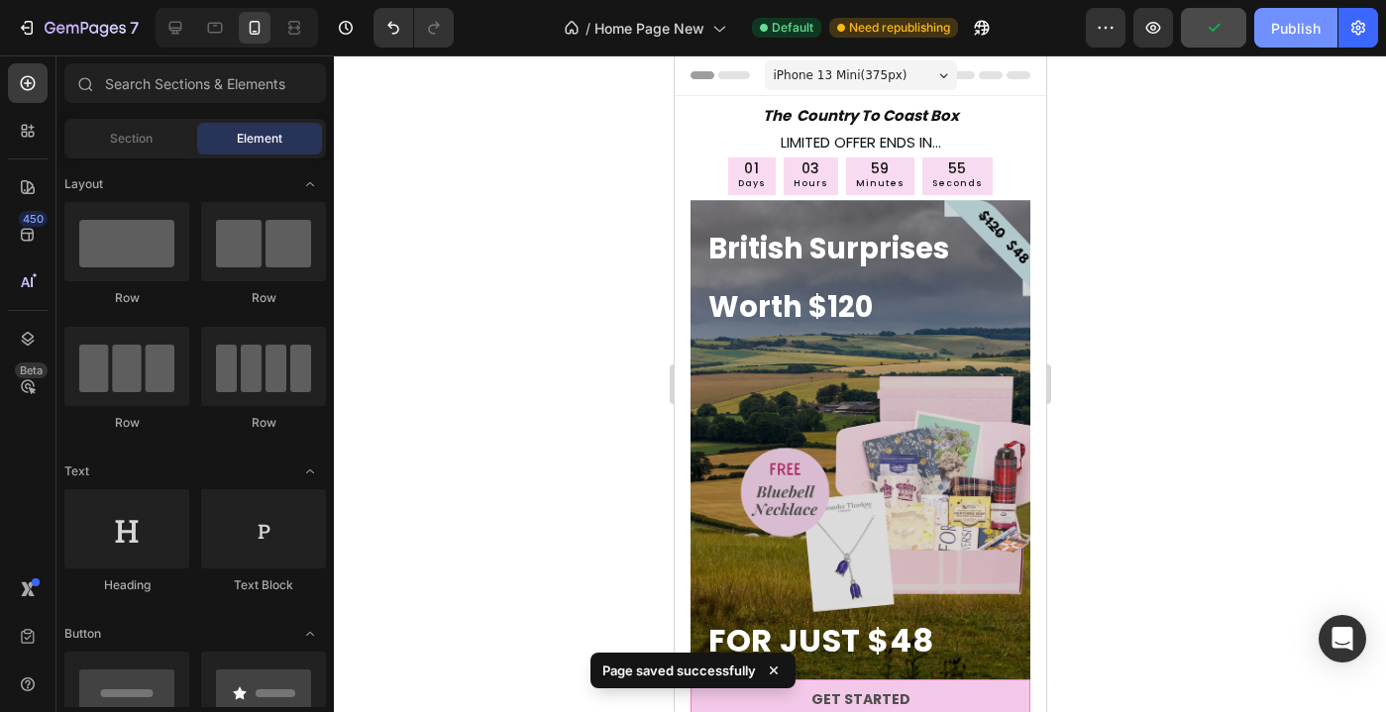
click at [1290, 31] on div "Publish" at bounding box center [1296, 28] width 50 height 21
click at [168, 36] on icon at bounding box center [175, 28] width 20 height 20
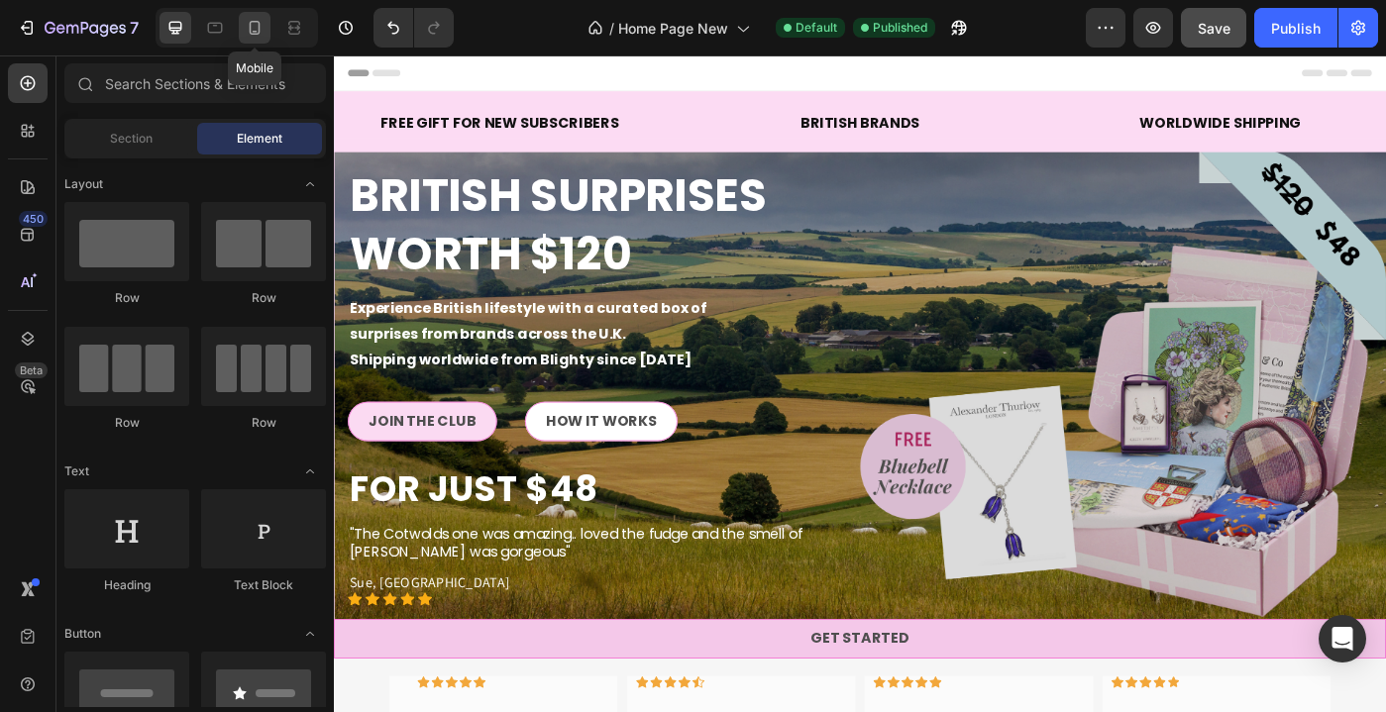
click at [250, 34] on icon at bounding box center [255, 28] width 20 height 20
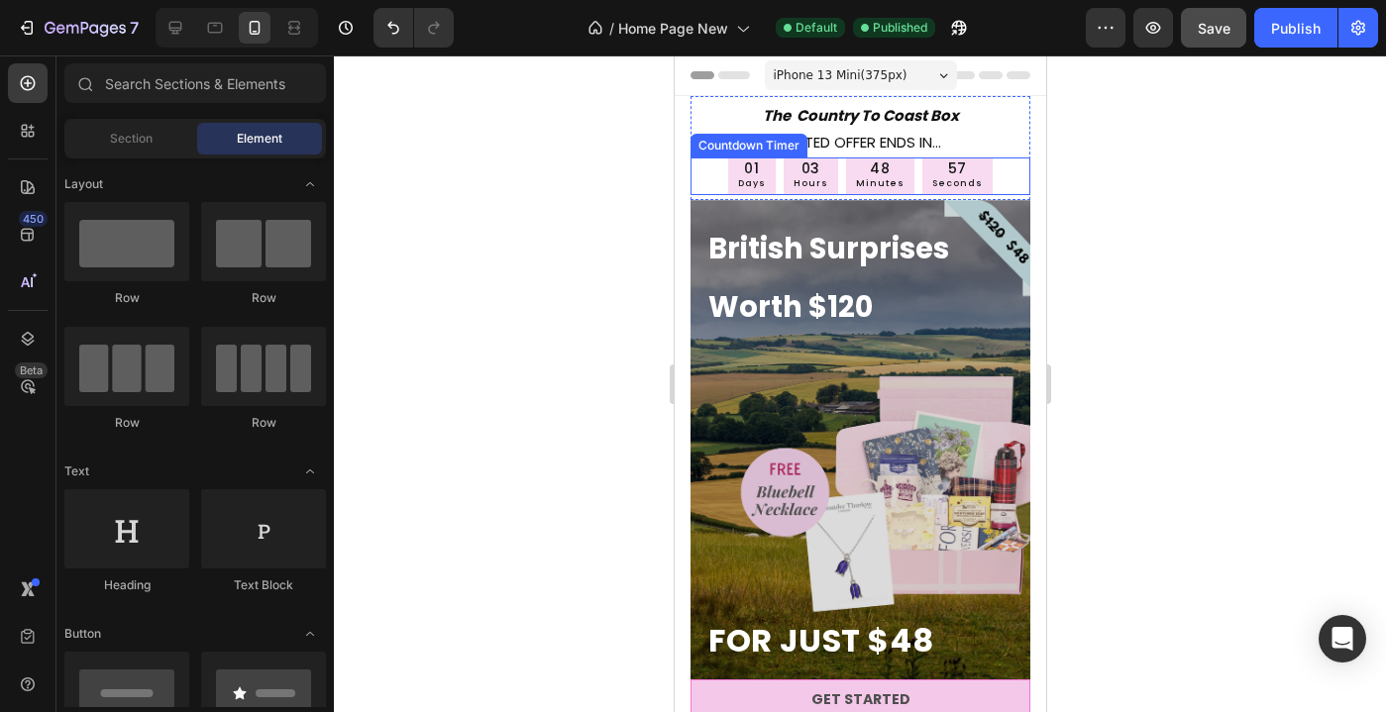
click at [709, 171] on div "01 Days 03 Hours 48 Minutes 57 Seconds" at bounding box center [859, 176] width 340 height 38
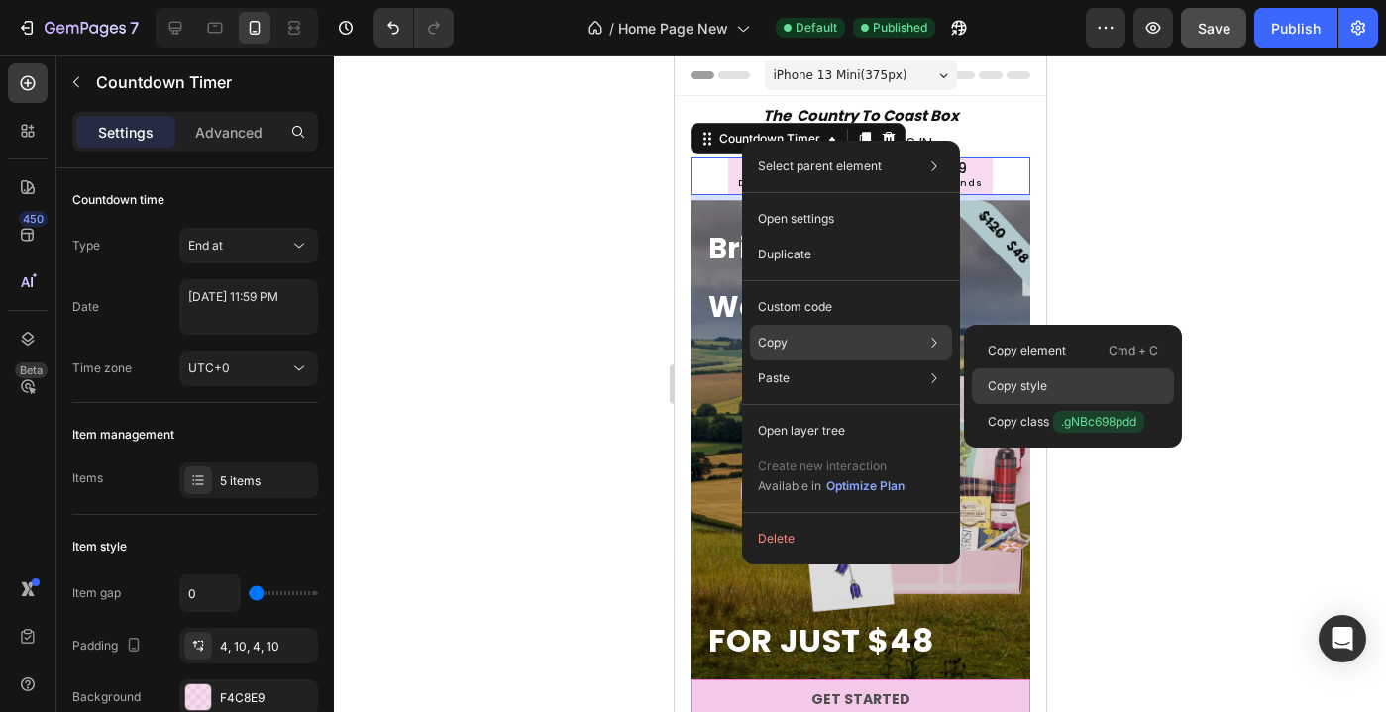
click at [999, 385] on p "Copy style" at bounding box center [1016, 386] width 59 height 18
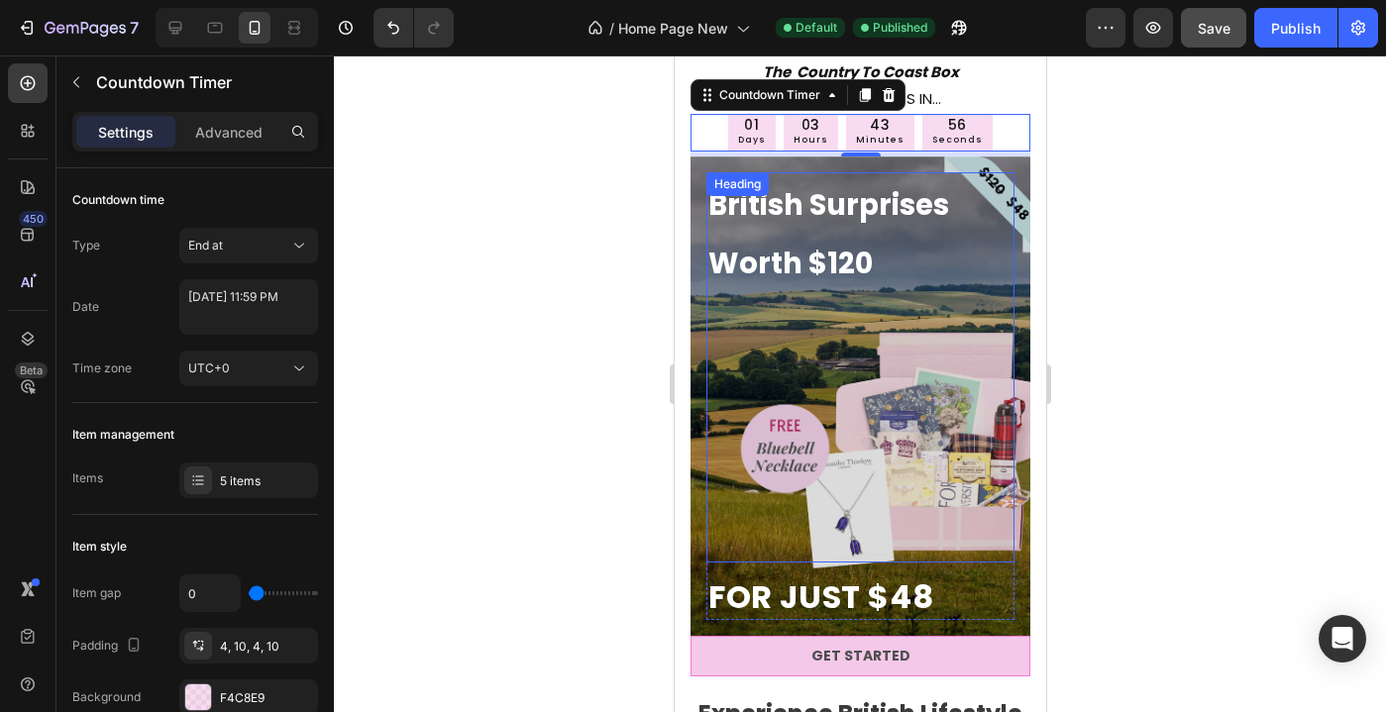
scroll to position [57, 0]
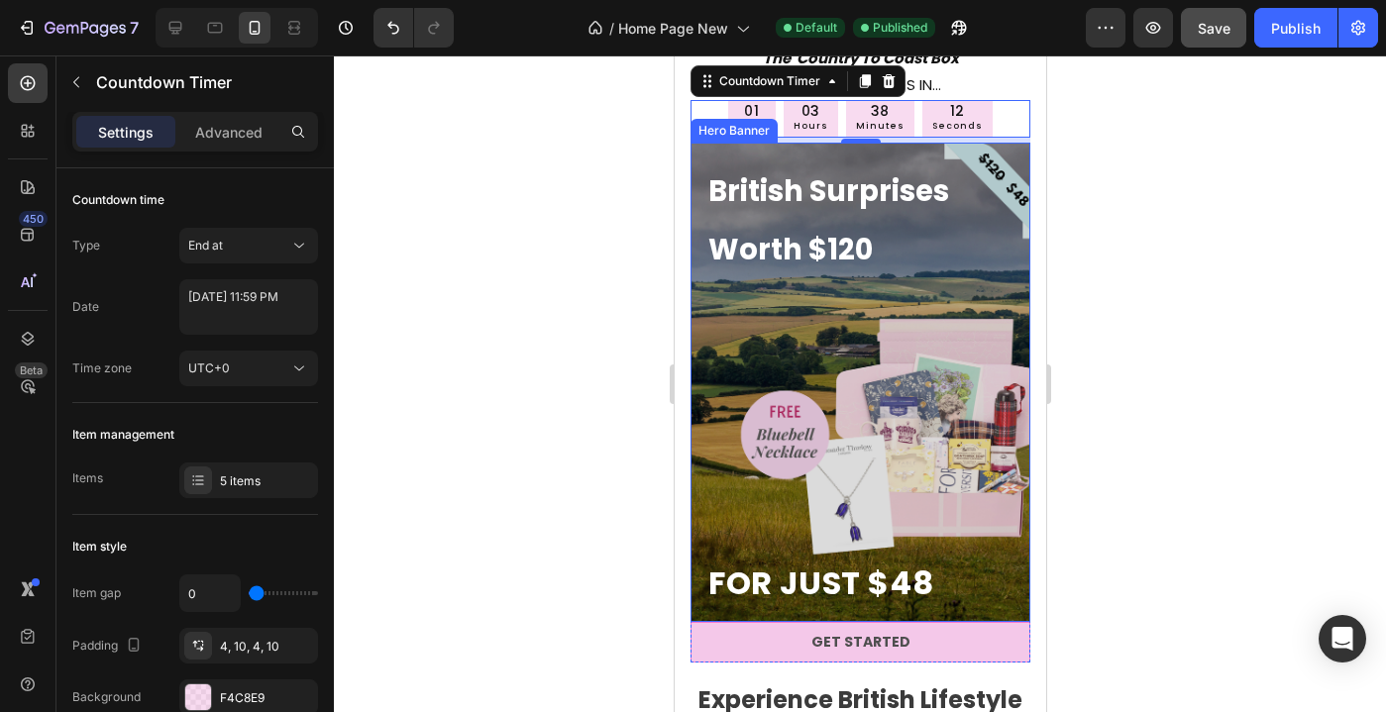
click at [699, 336] on div "British Surprises Worth $120 Heading FOR JUST $48 Heading Row" at bounding box center [859, 382] width 340 height 479
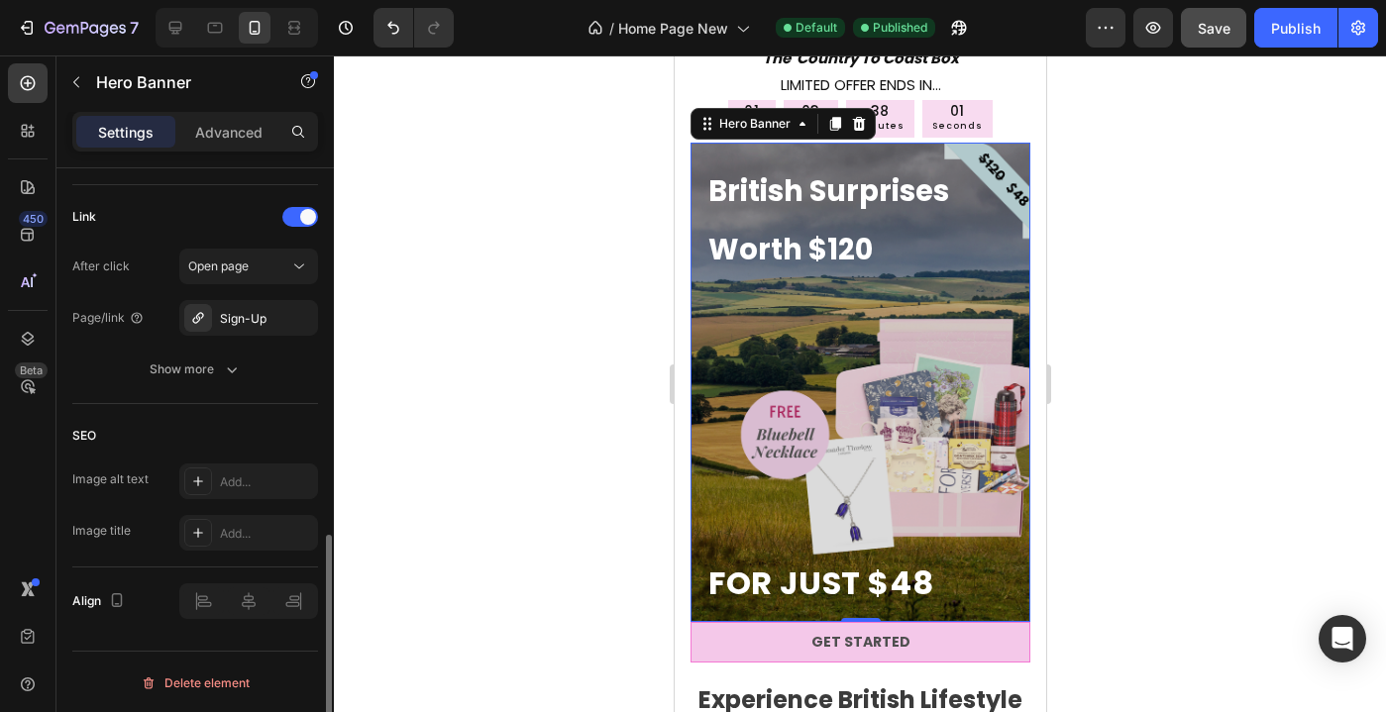
scroll to position [1201, 0]
click at [196, 132] on p "Advanced" at bounding box center [228, 132] width 67 height 21
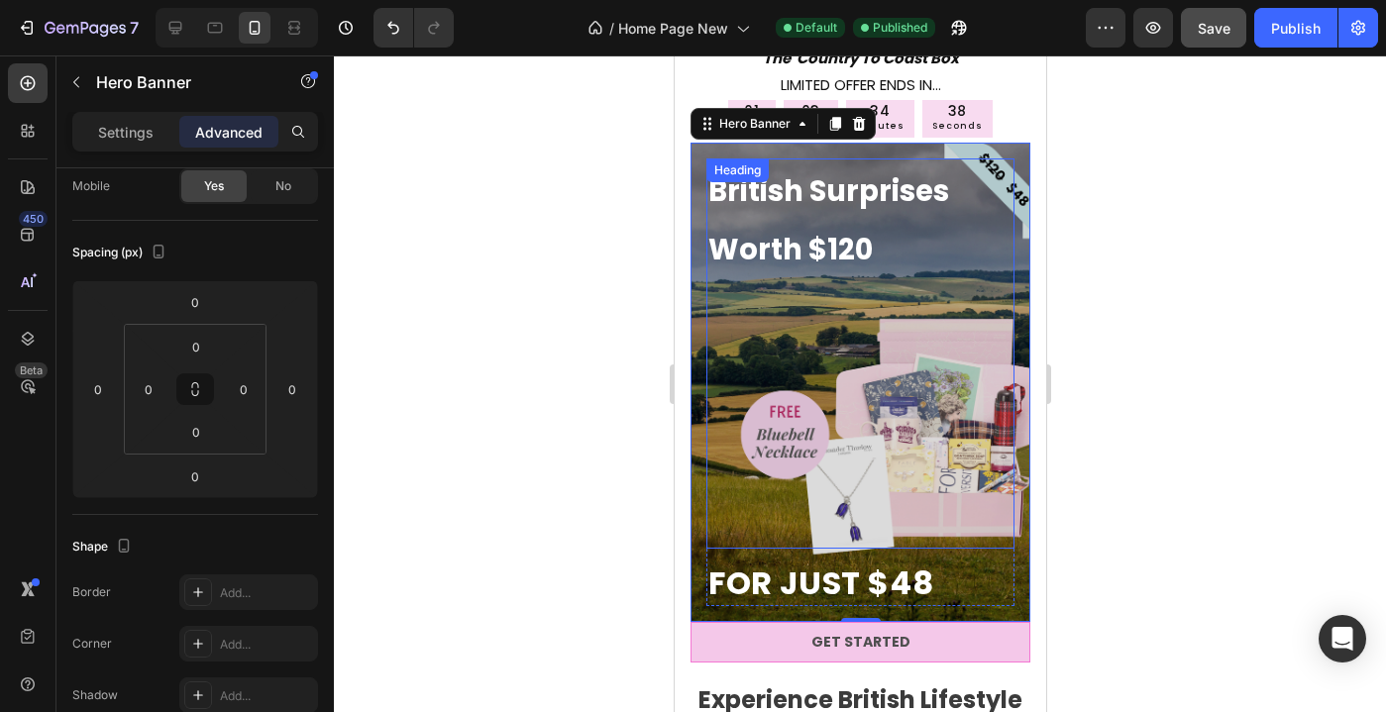
scroll to position [292, 0]
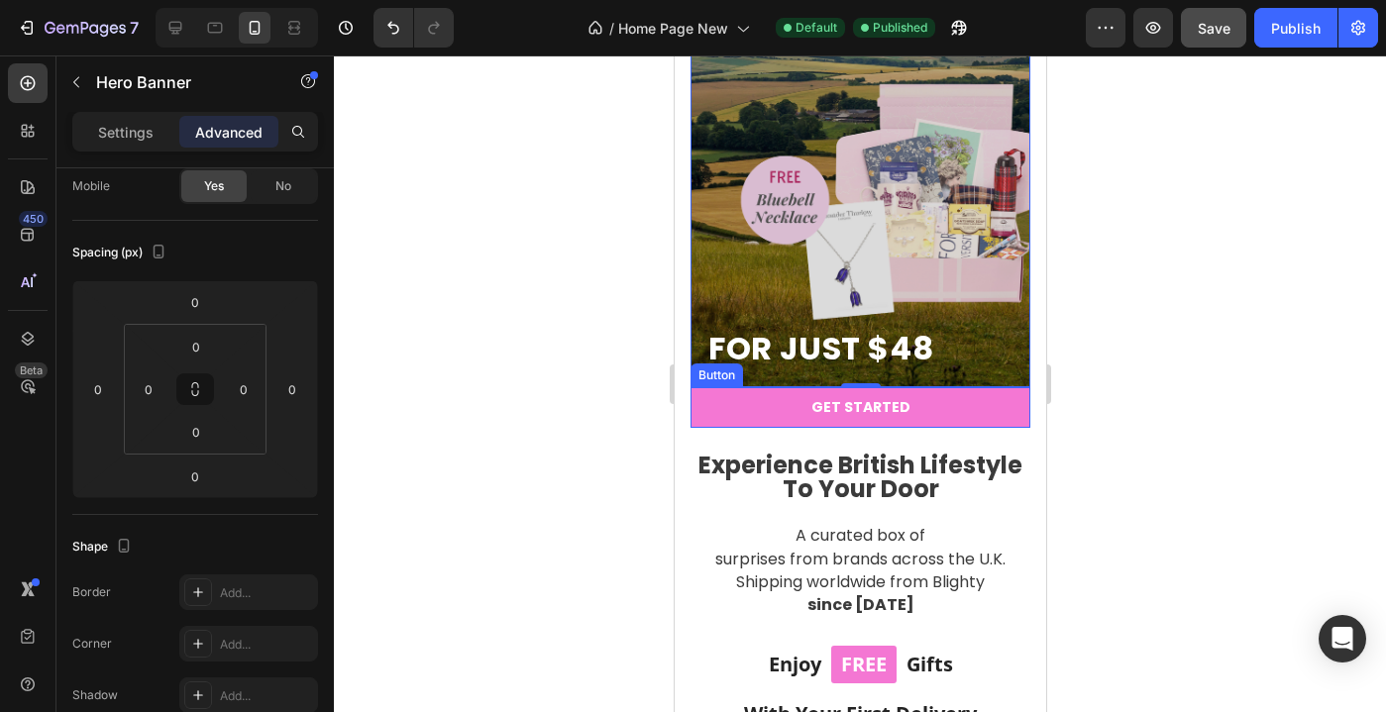
click at [751, 406] on link "GET STARTED" at bounding box center [859, 407] width 340 height 41
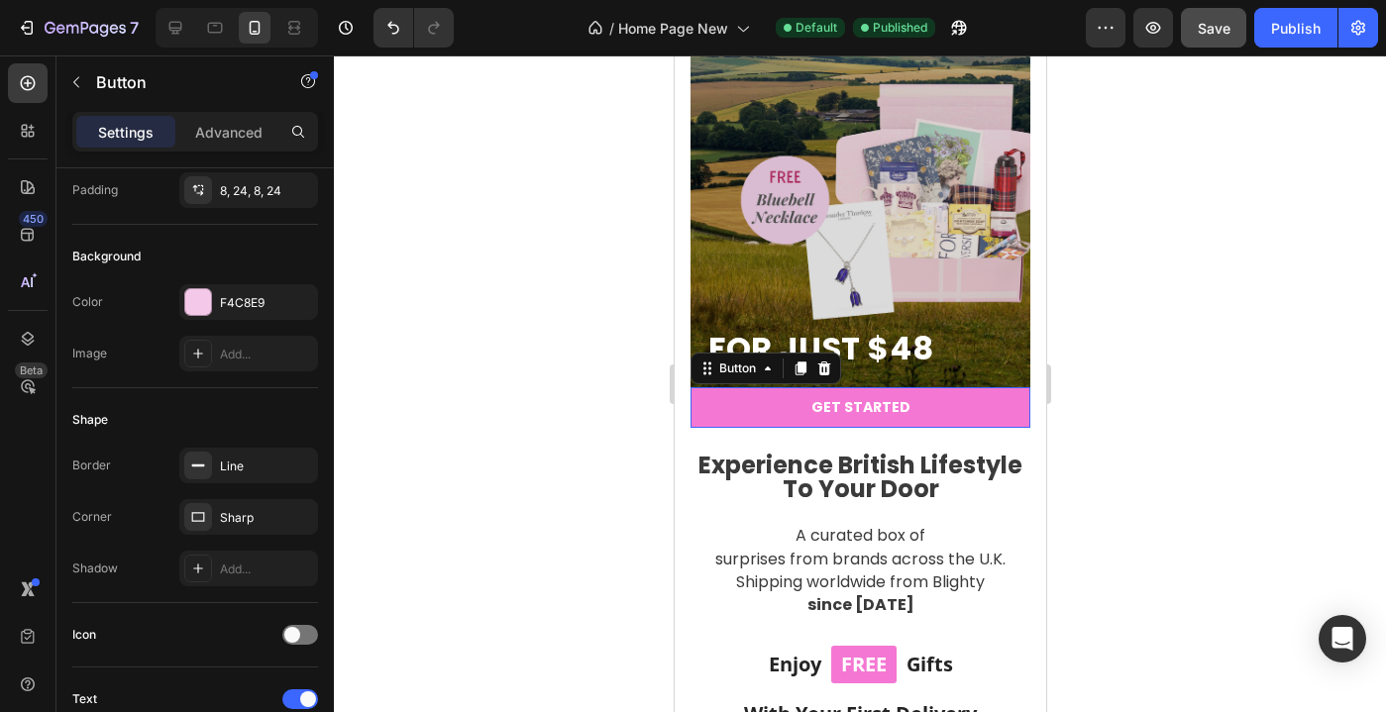
scroll to position [0, 0]
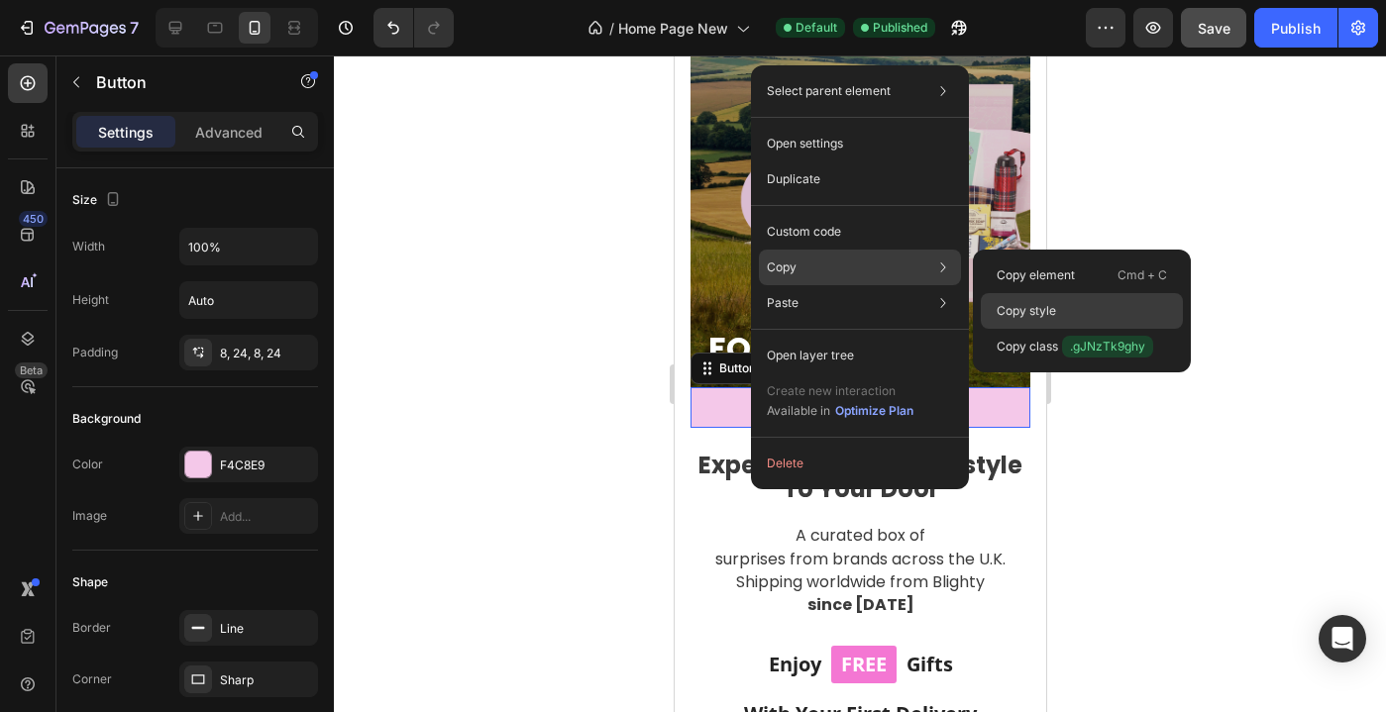
drag, startPoint x: 1005, startPoint y: 310, endPoint x: 327, endPoint y: 259, distance: 680.4
click at [1005, 310] on p "Copy style" at bounding box center [1025, 311] width 59 height 18
